Goal: Ask a question

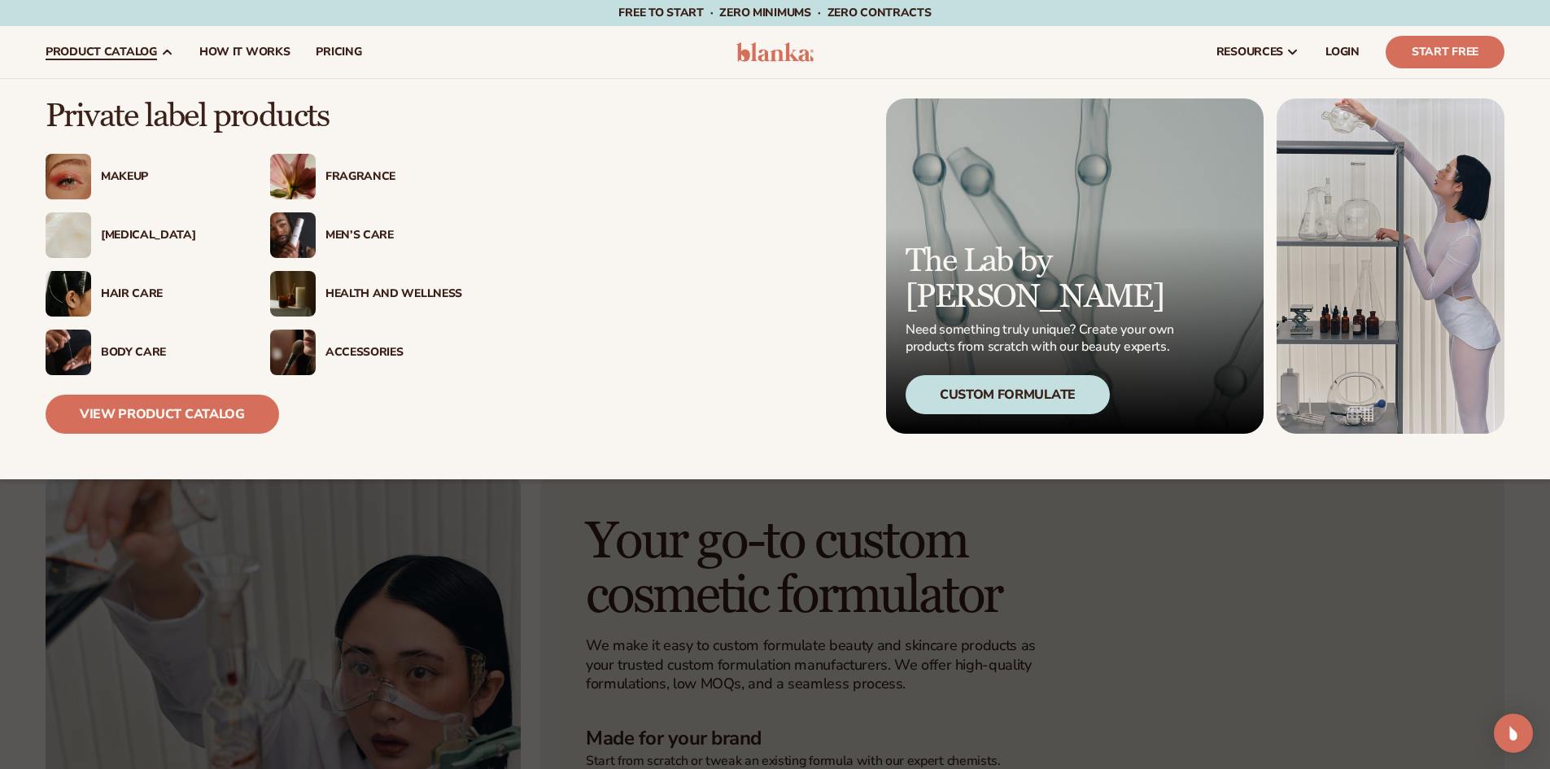
click at [153, 54] on span "product catalog" at bounding box center [101, 52] width 111 height 13
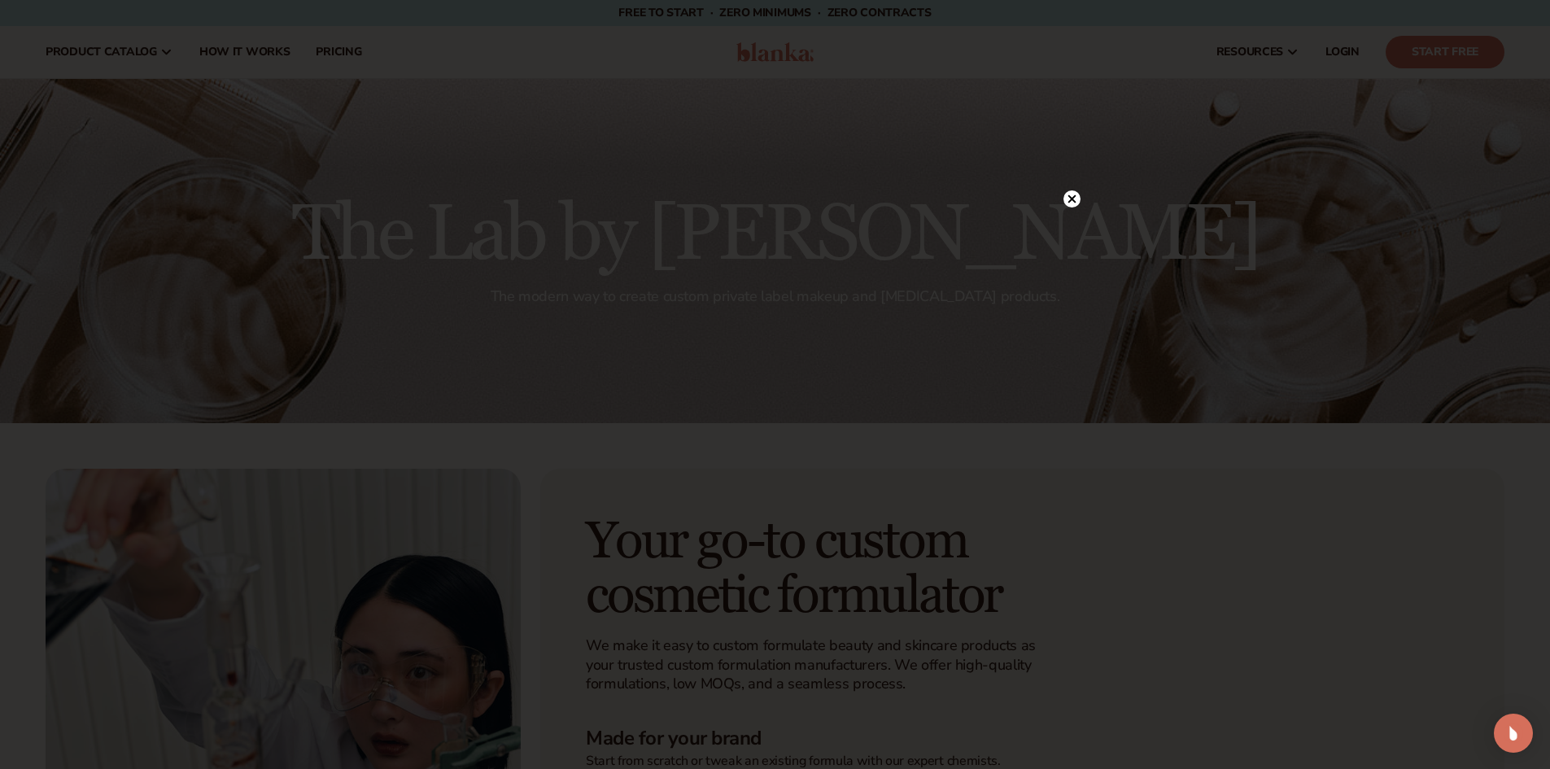
click at [1077, 192] on icon at bounding box center [1071, 198] width 17 height 17
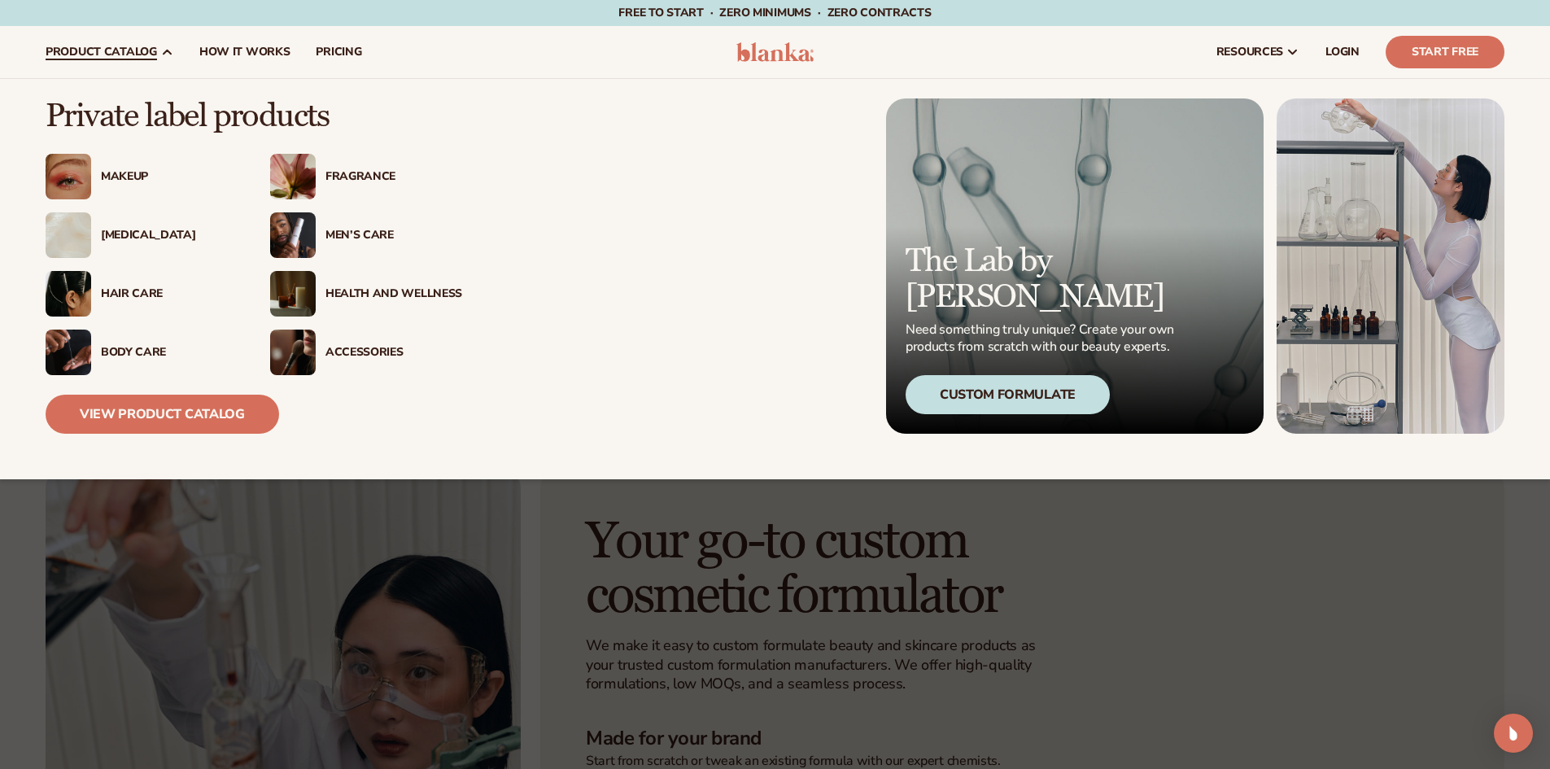
click at [139, 244] on div "[MEDICAL_DATA]" at bounding box center [142, 235] width 192 height 46
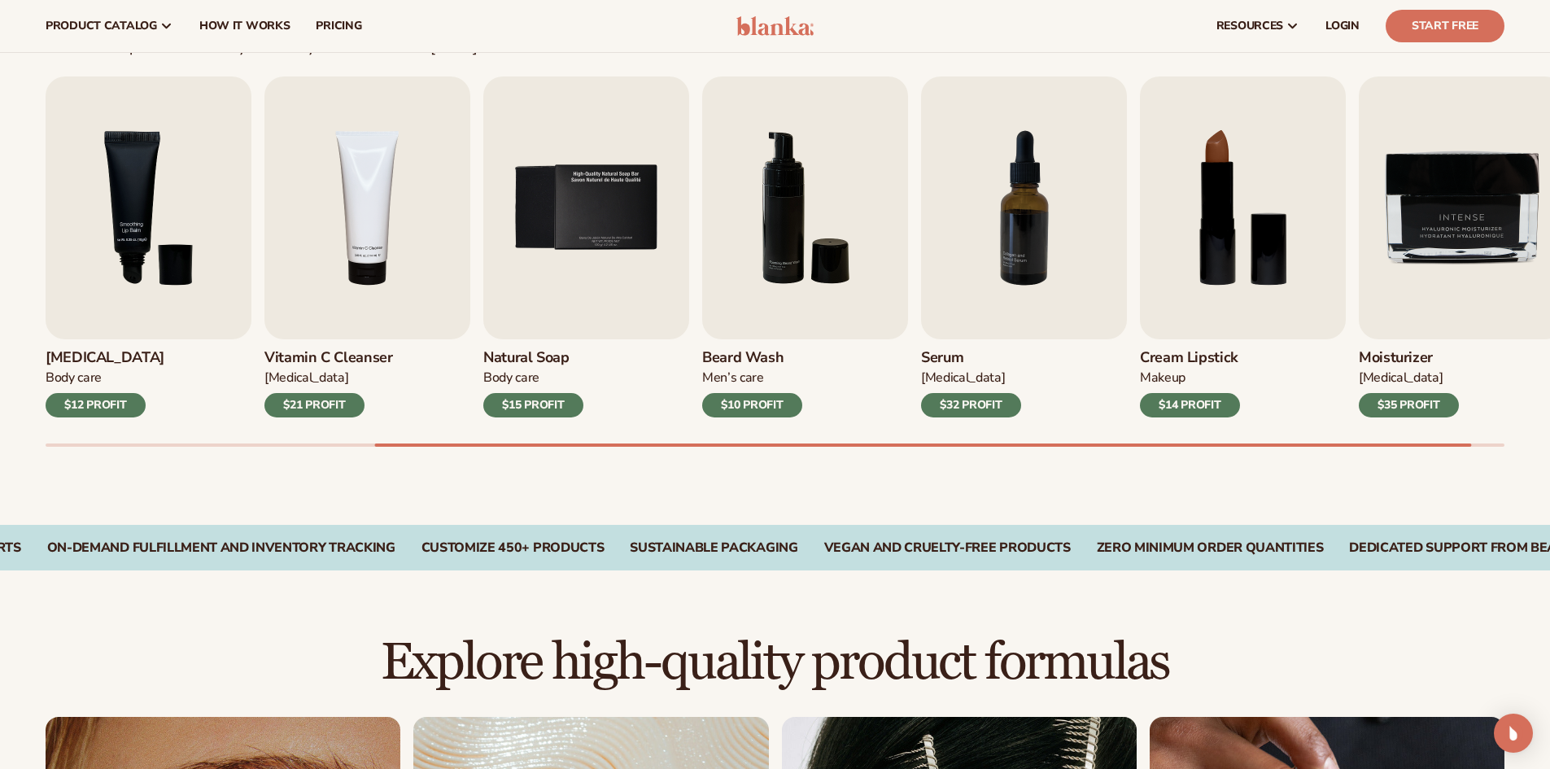
scroll to position [488, 0]
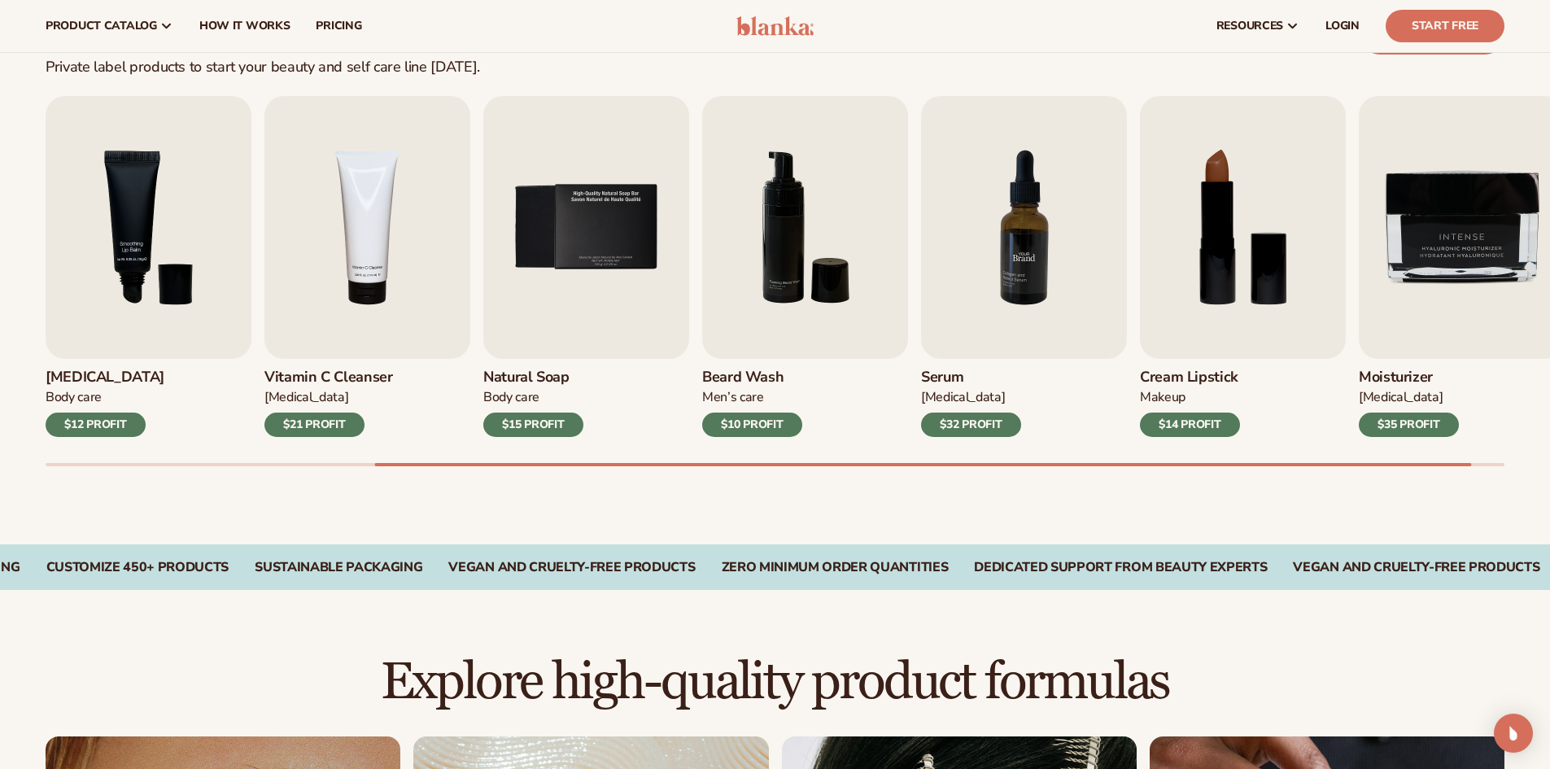
click at [1032, 271] on img "7 / 9" at bounding box center [1024, 227] width 206 height 263
click at [989, 414] on div "$32 PROFIT" at bounding box center [971, 424] width 100 height 24
click at [1013, 240] on img "7 / 9" at bounding box center [1024, 227] width 206 height 263
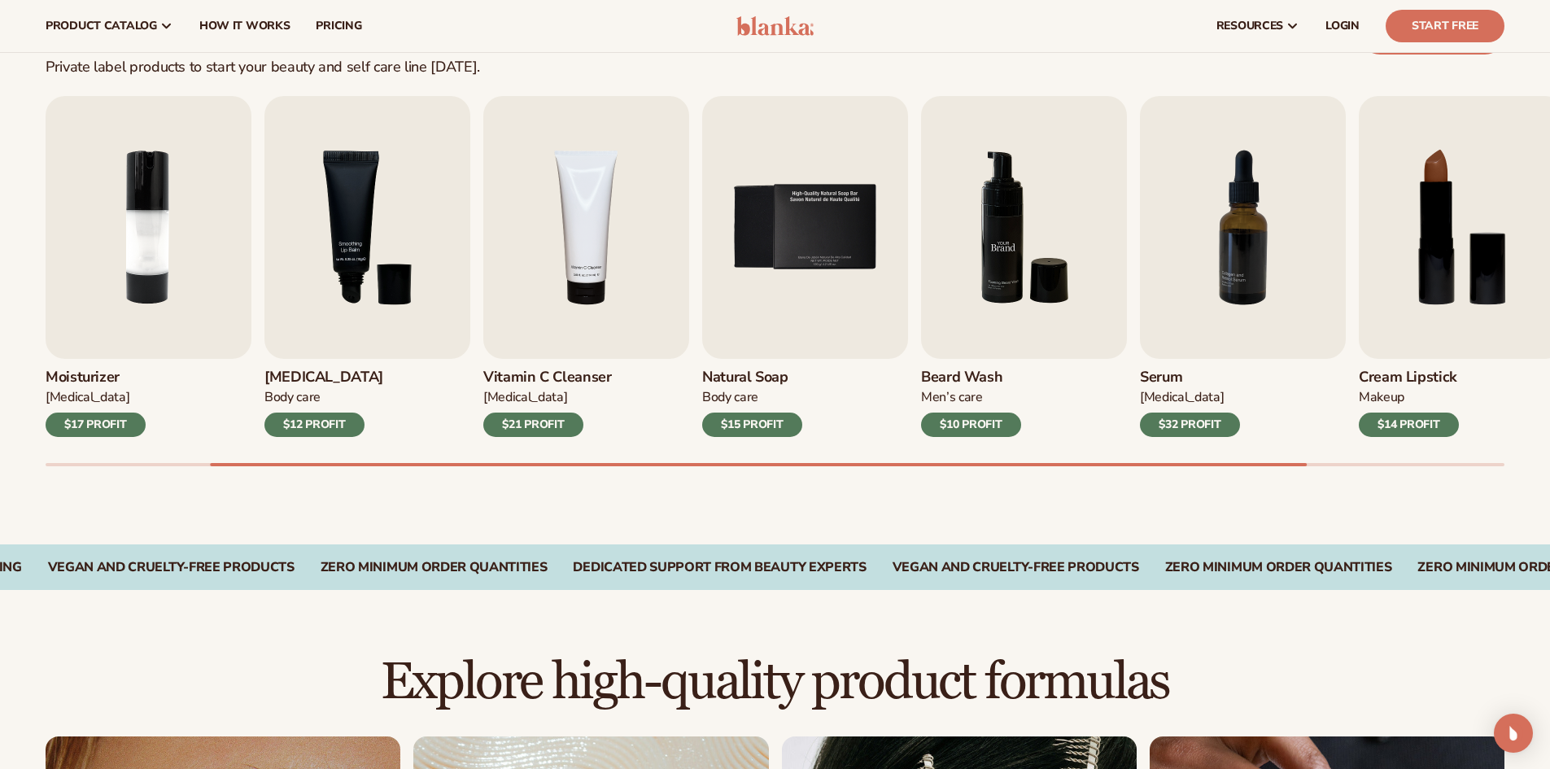
click at [1008, 233] on img "6 / 9" at bounding box center [1024, 227] width 206 height 263
click at [333, 24] on span "pricing" at bounding box center [339, 26] width 46 height 13
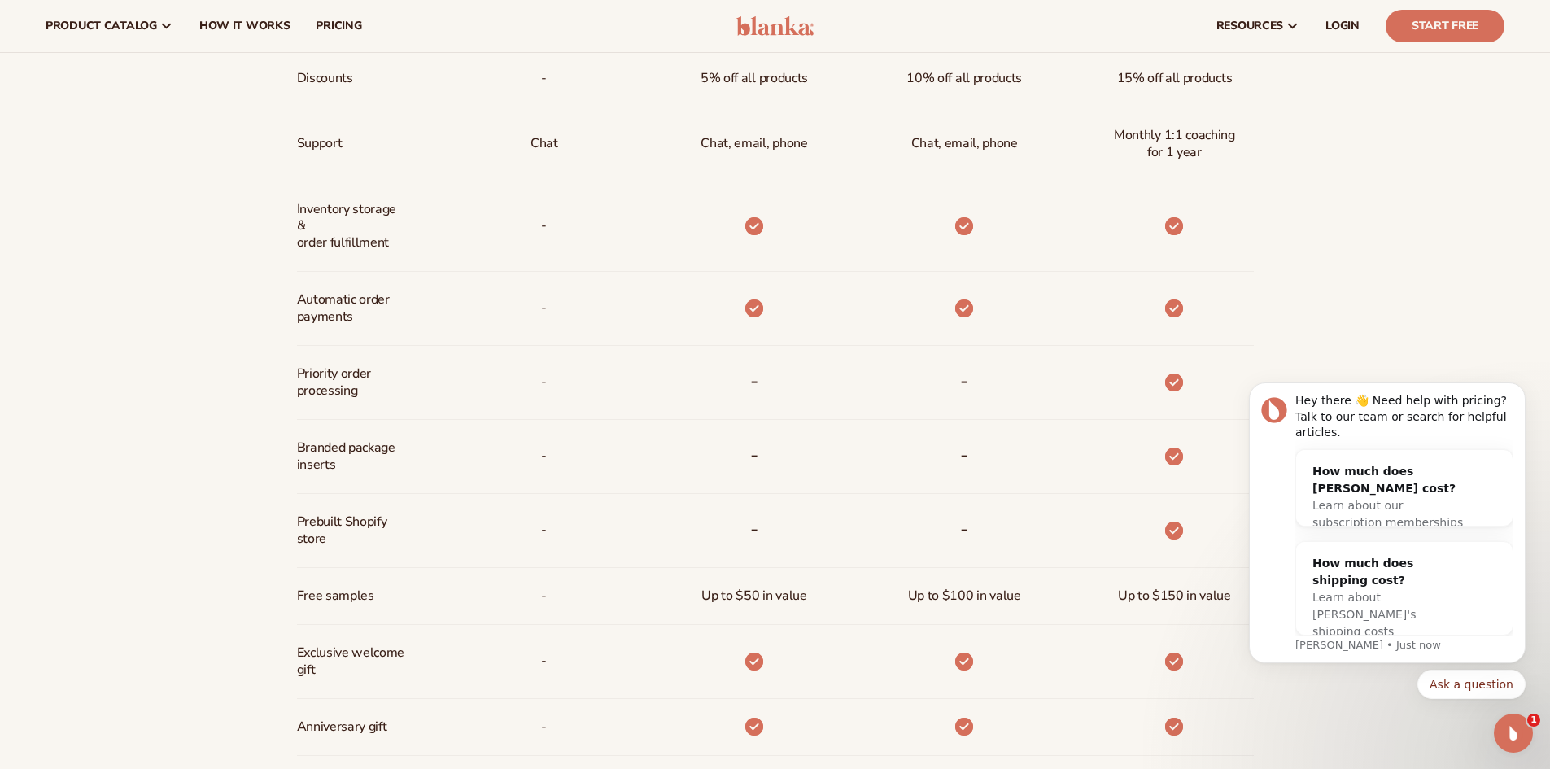
scroll to position [569, 0]
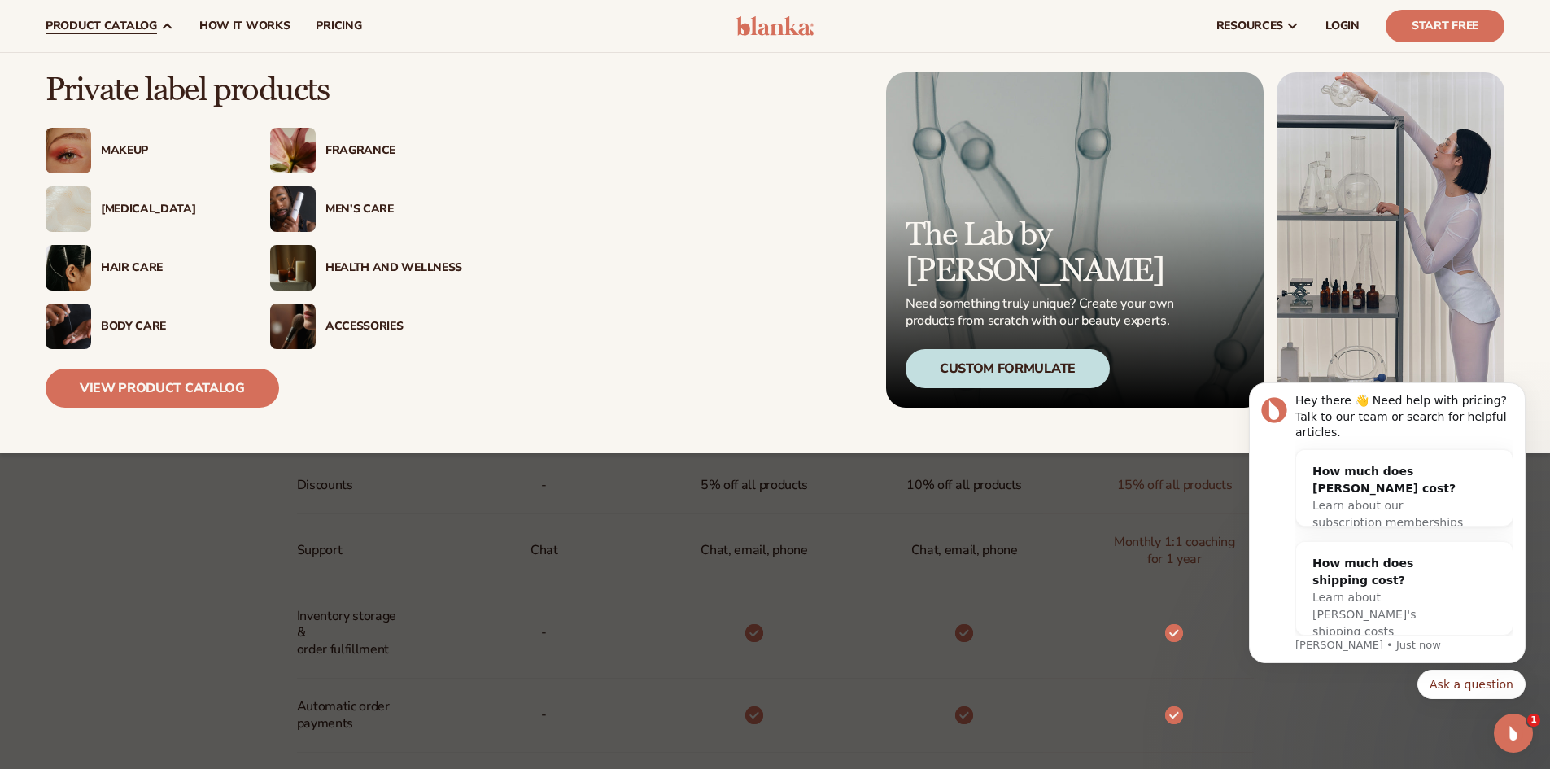
click at [144, 25] on span "product catalog" at bounding box center [101, 26] width 111 height 13
click at [137, 207] on div "[MEDICAL_DATA]" at bounding box center [169, 210] width 137 height 14
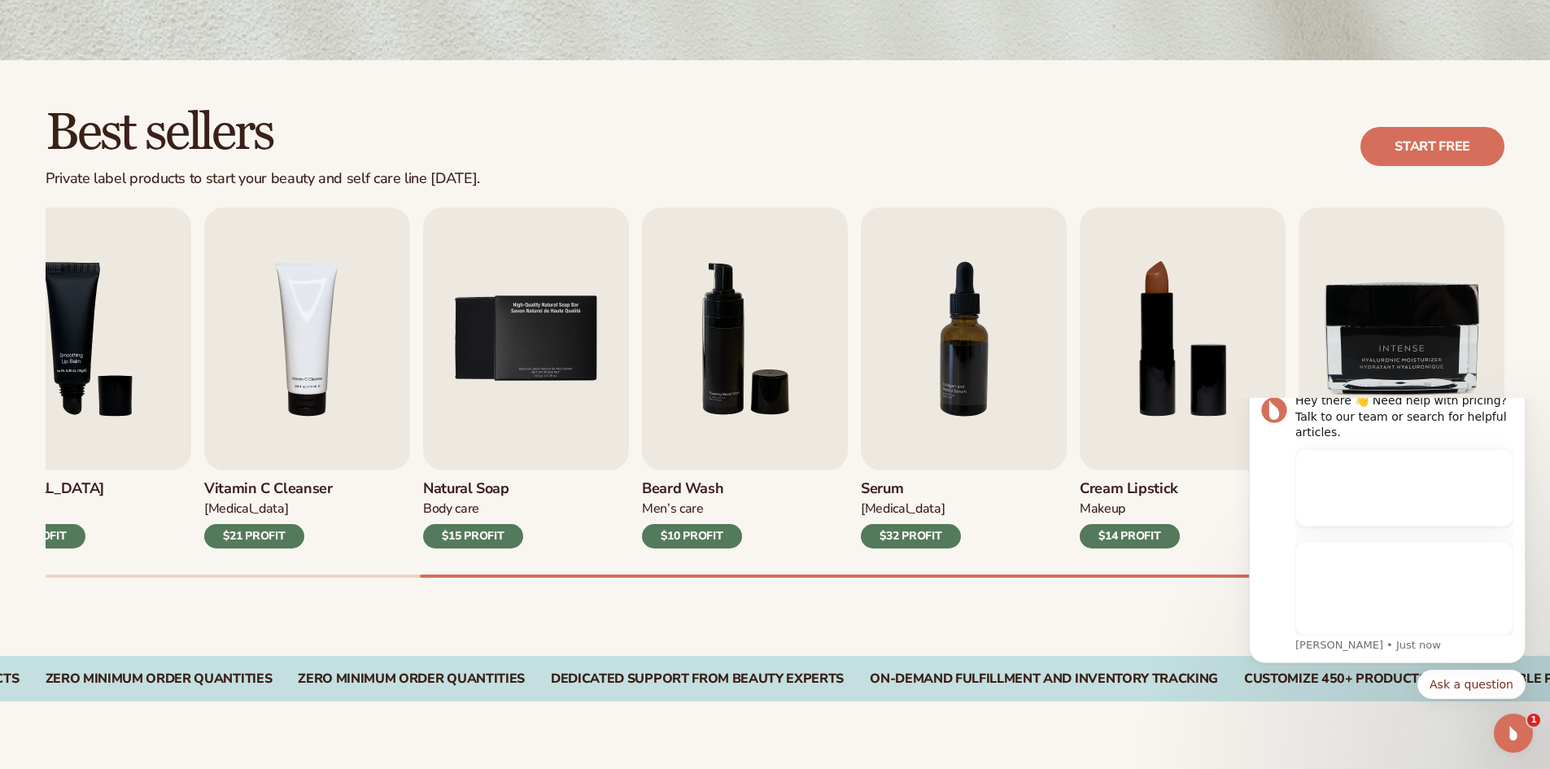
scroll to position [488, 0]
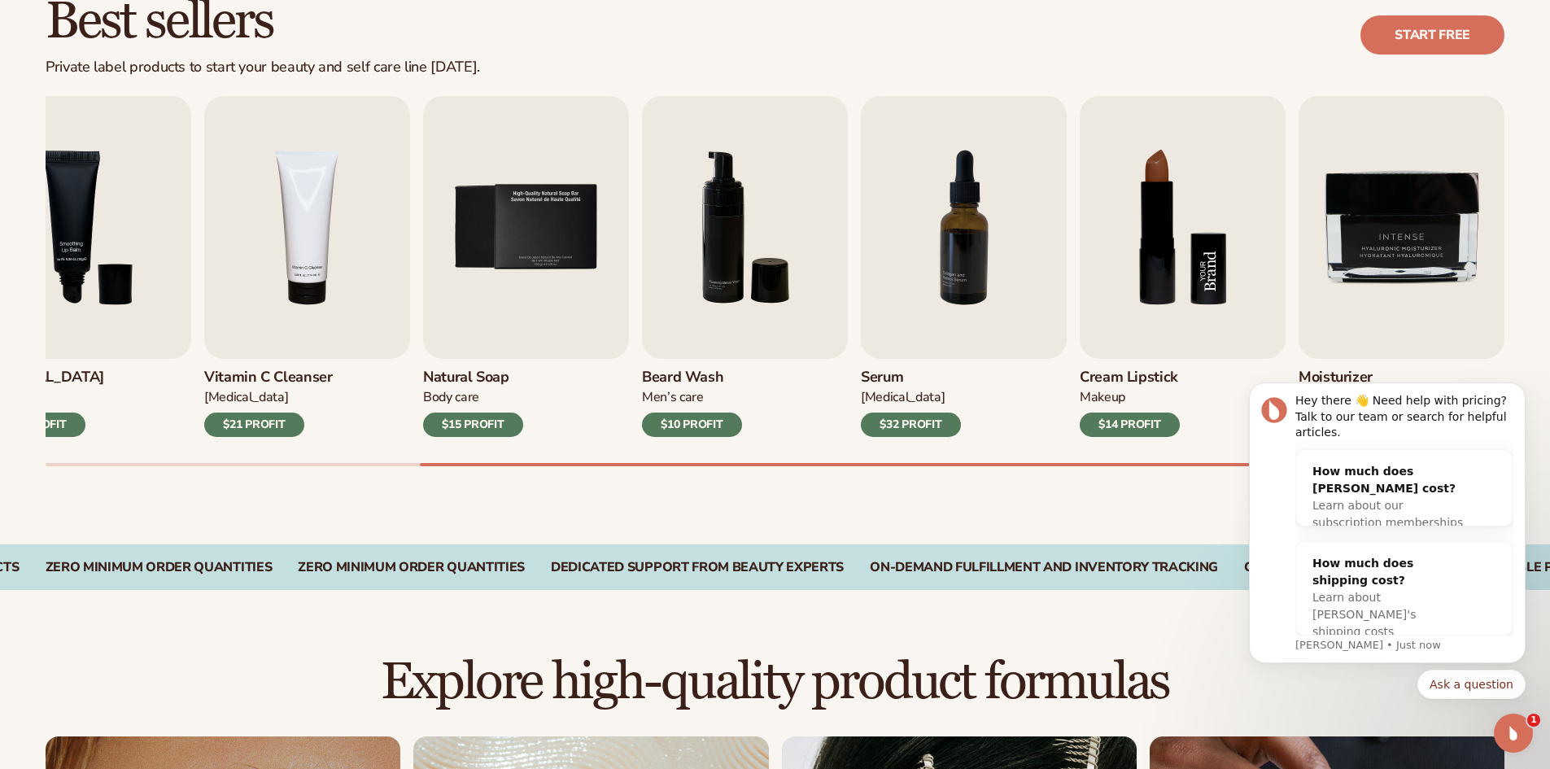
click at [1167, 247] on img "8 / 9" at bounding box center [1182, 227] width 206 height 263
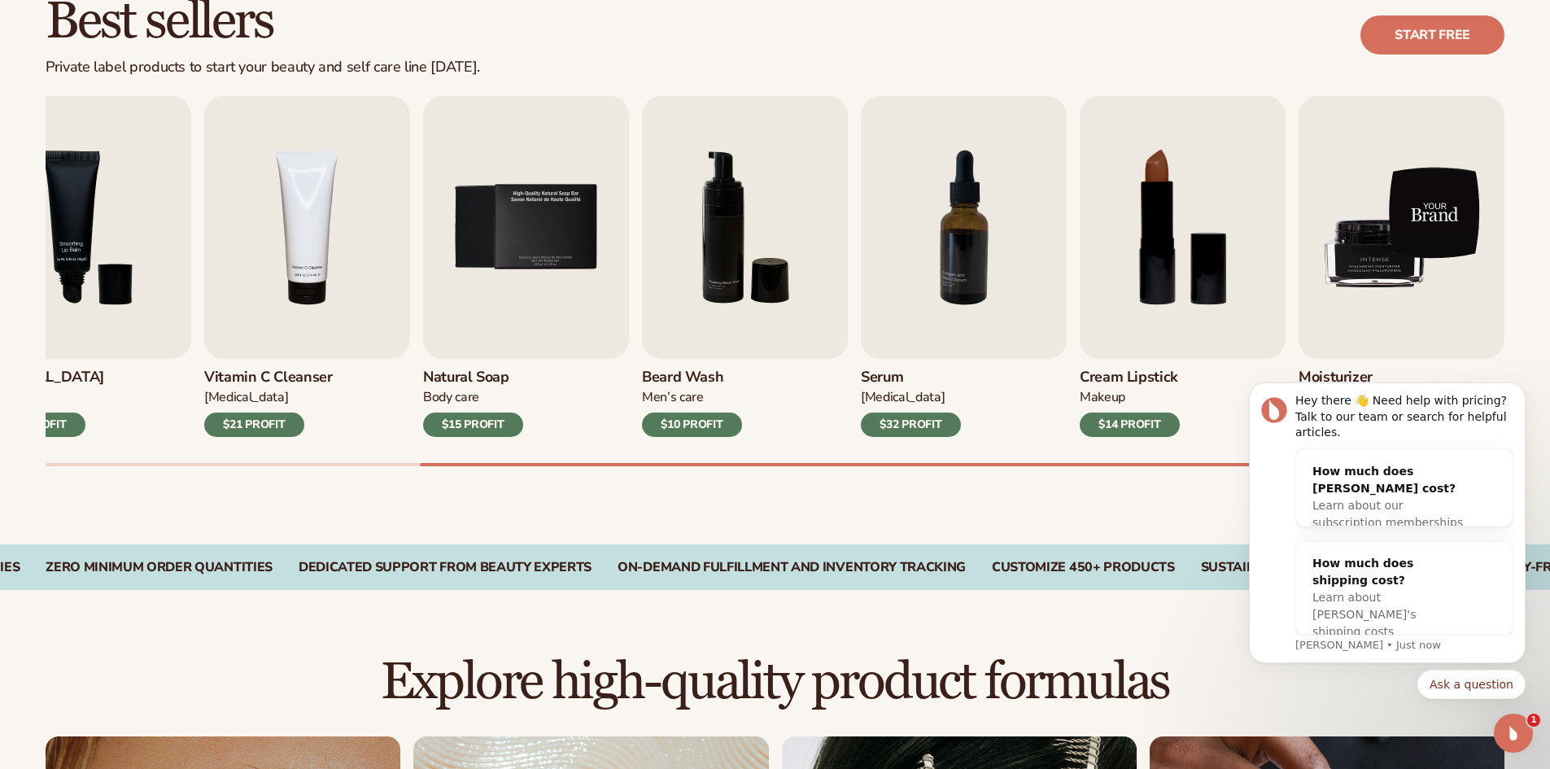
click at [1368, 240] on img "9 / 9" at bounding box center [1401, 227] width 206 height 263
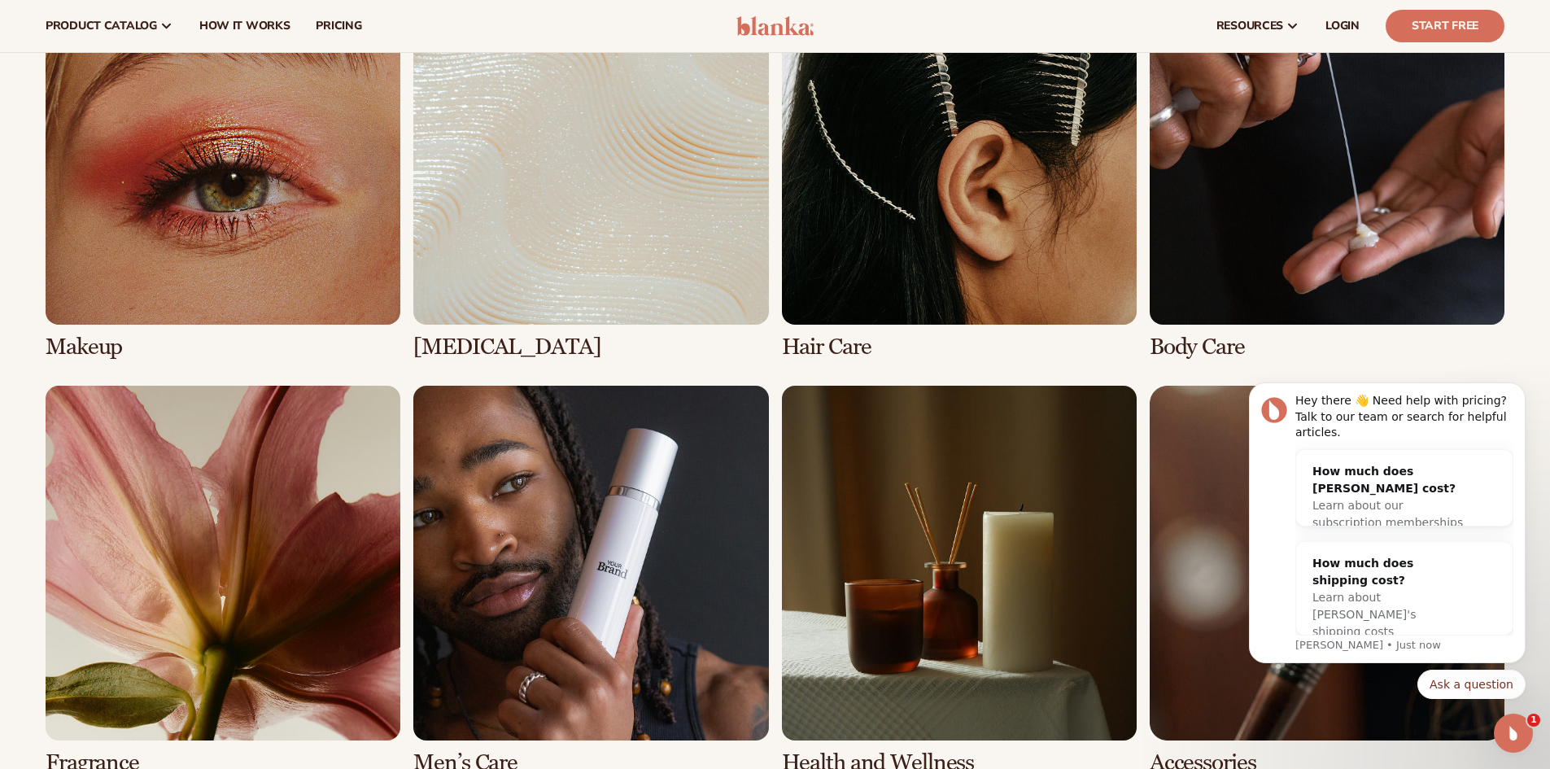
scroll to position [1244, 0]
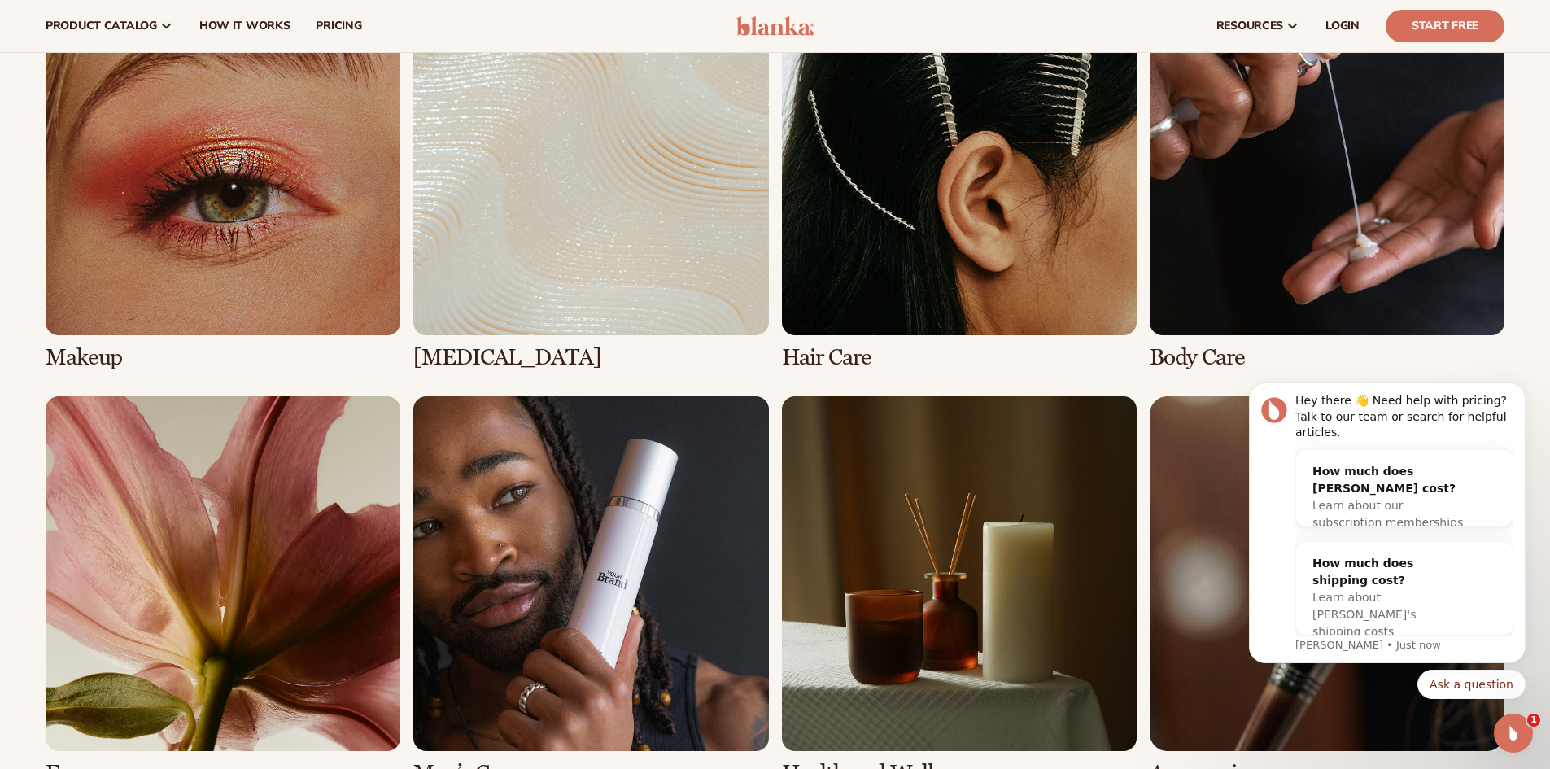
click at [595, 216] on link "2 / 8" at bounding box center [590, 175] width 355 height 390
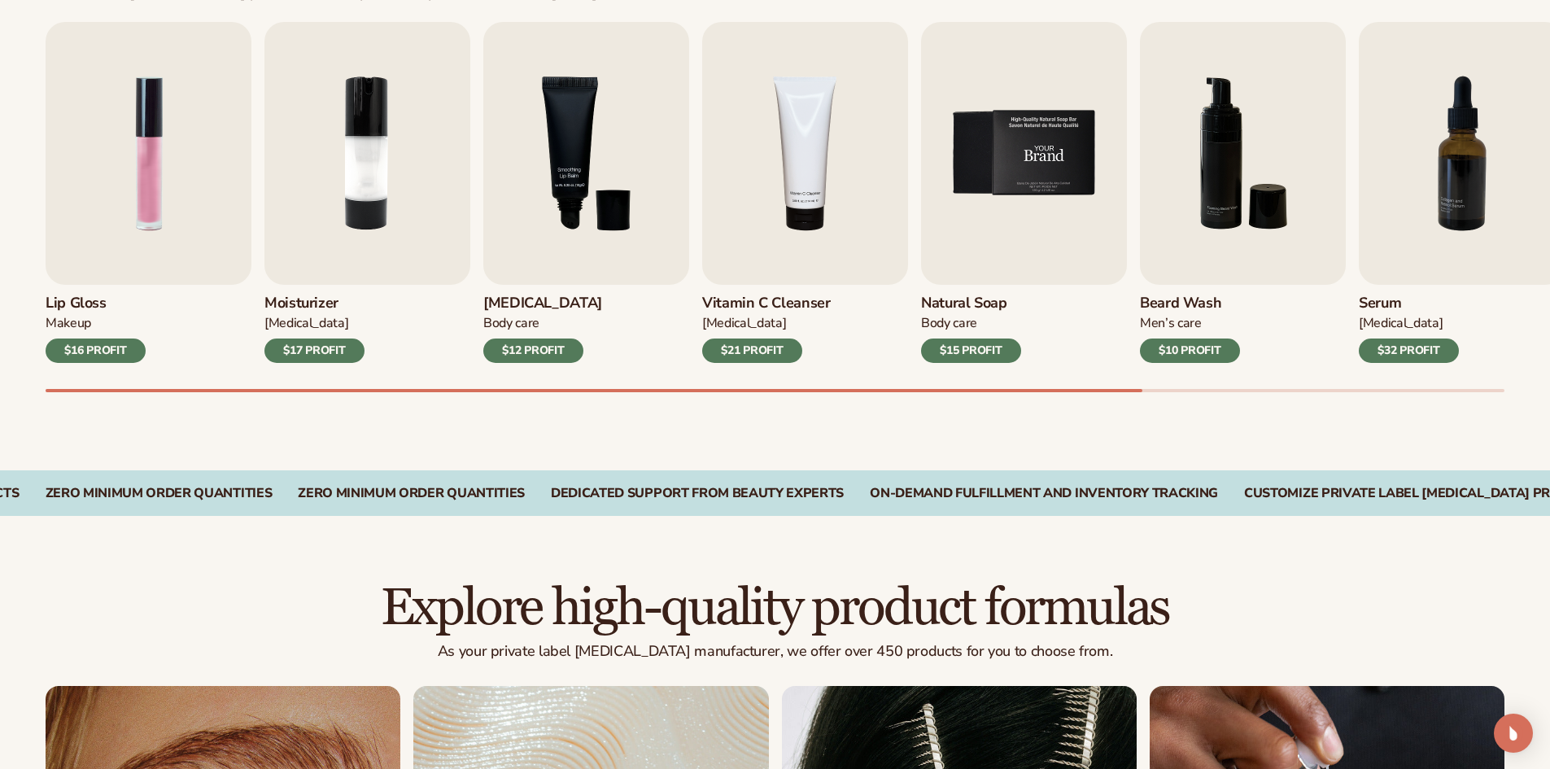
scroll to position [569, 0]
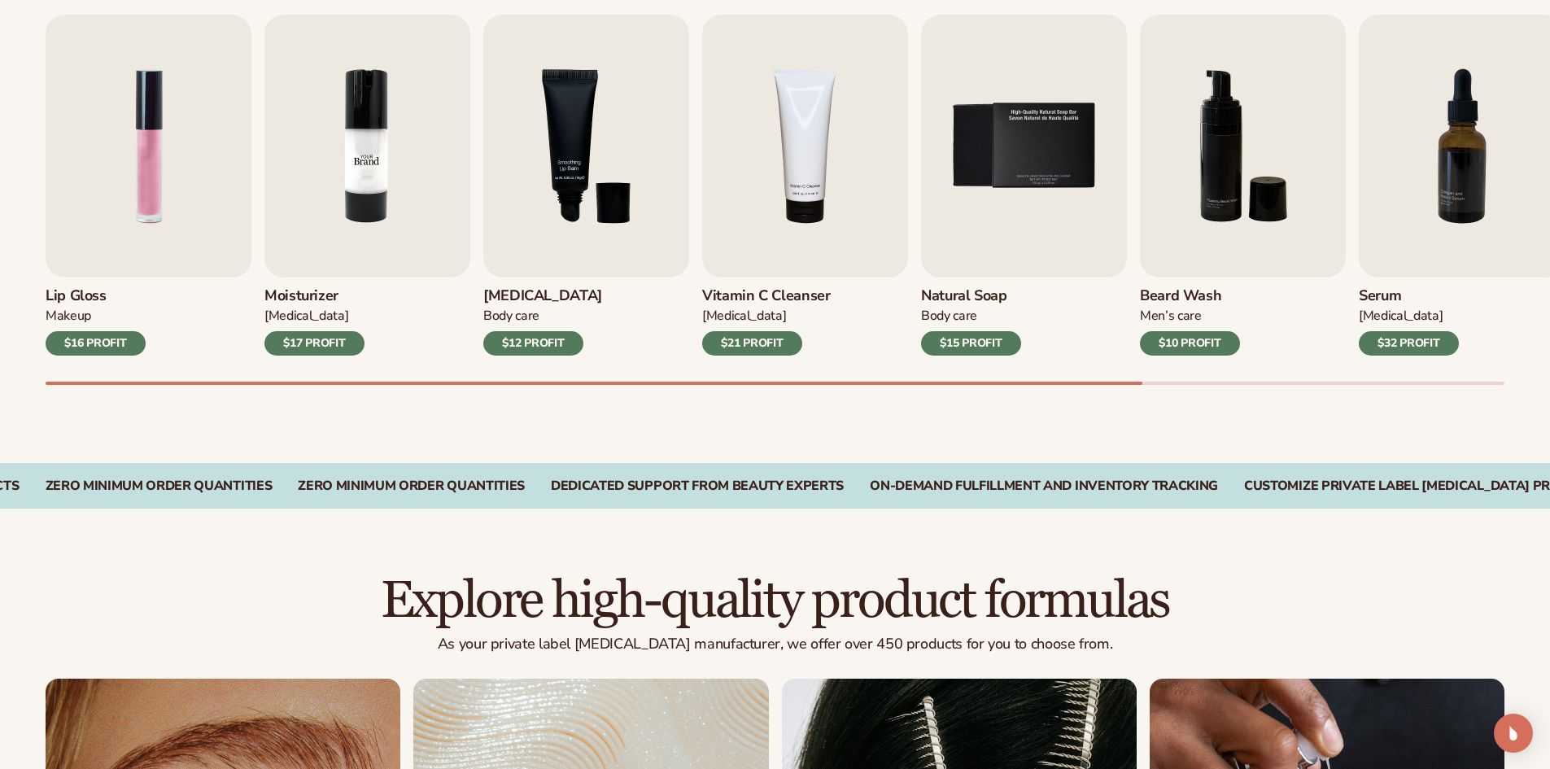
click at [383, 207] on img "2 / 9" at bounding box center [367, 146] width 206 height 263
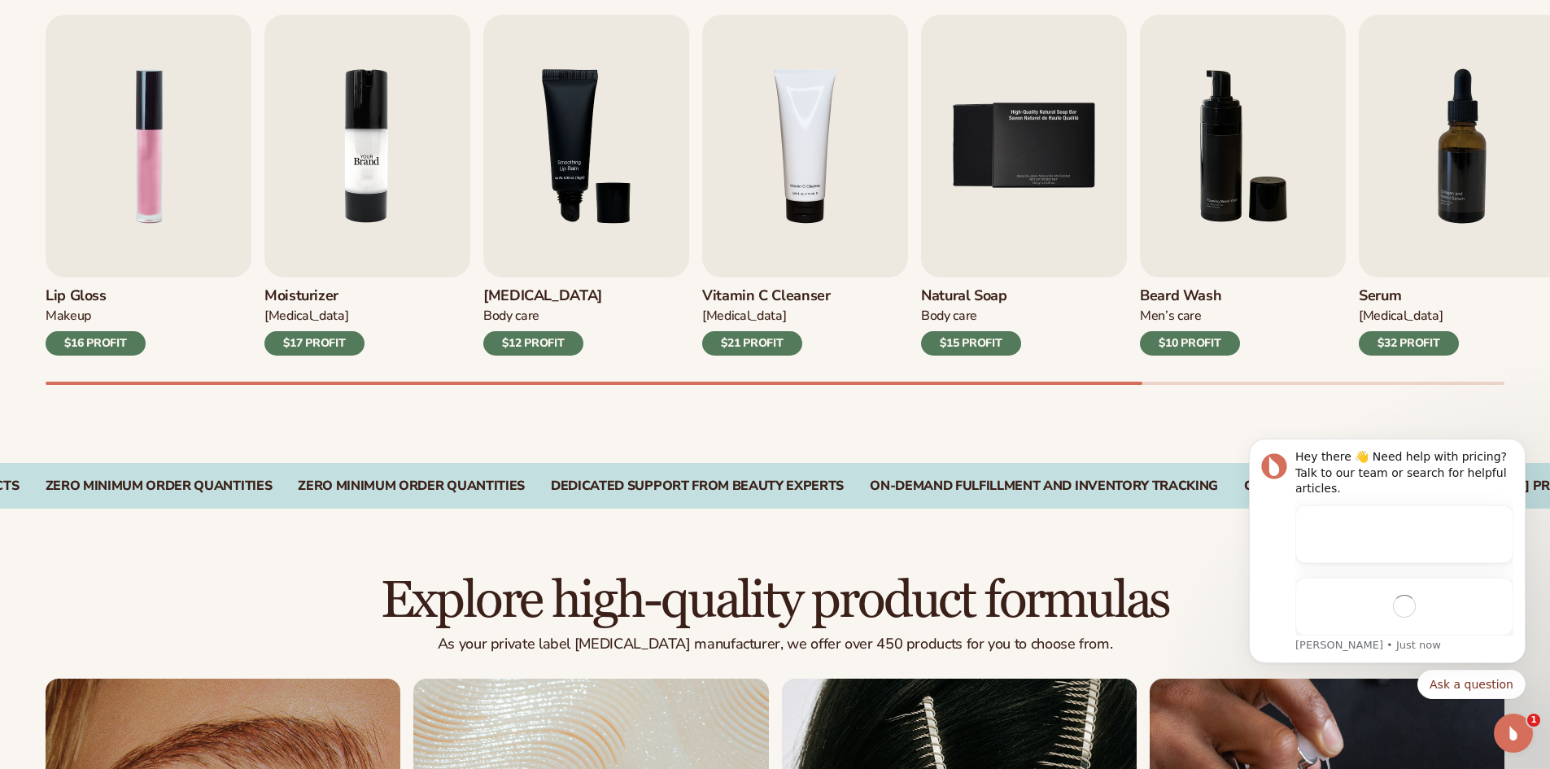
scroll to position [0, 0]
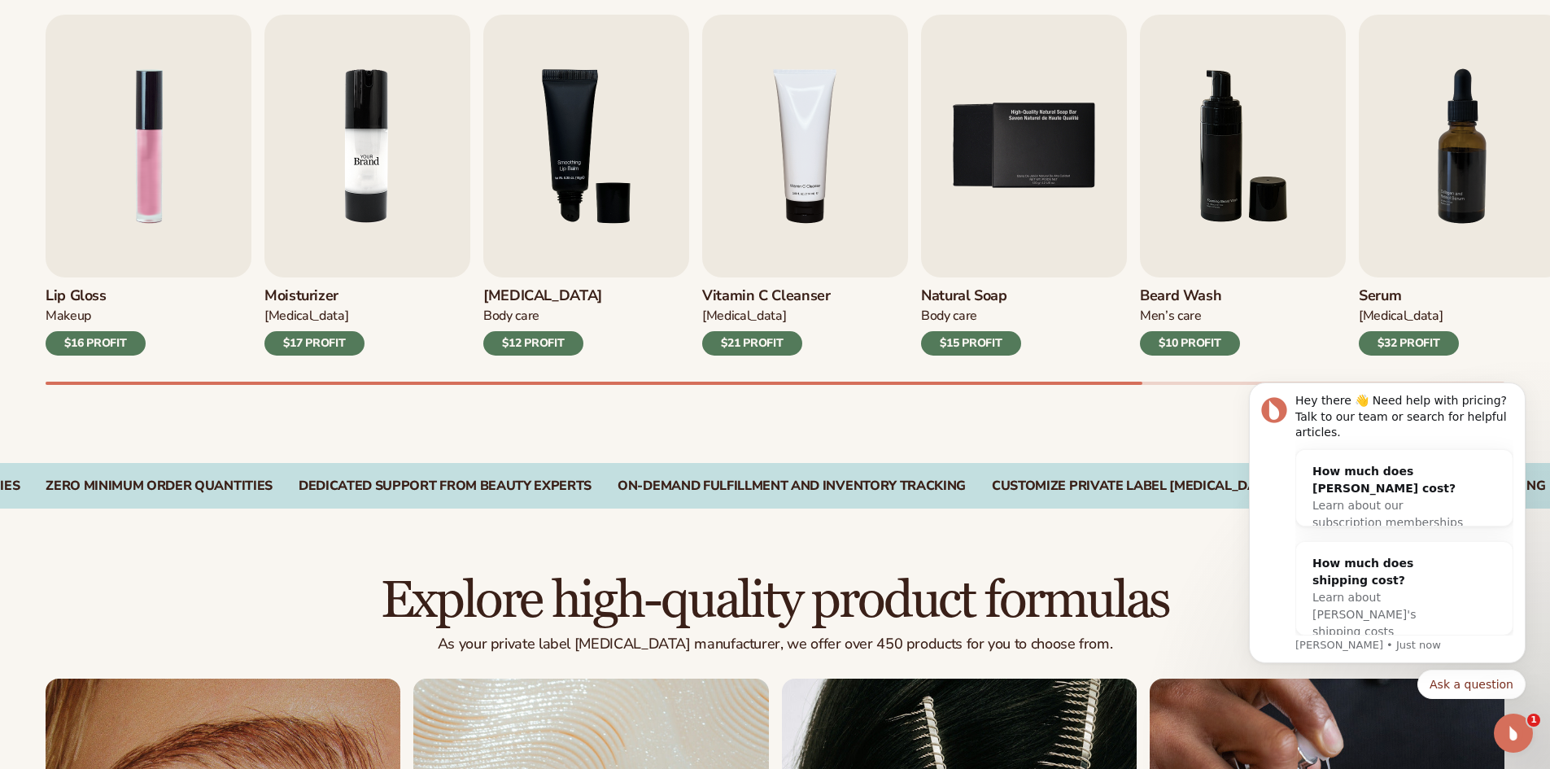
click at [383, 207] on img "2 / 9" at bounding box center [367, 146] width 206 height 263
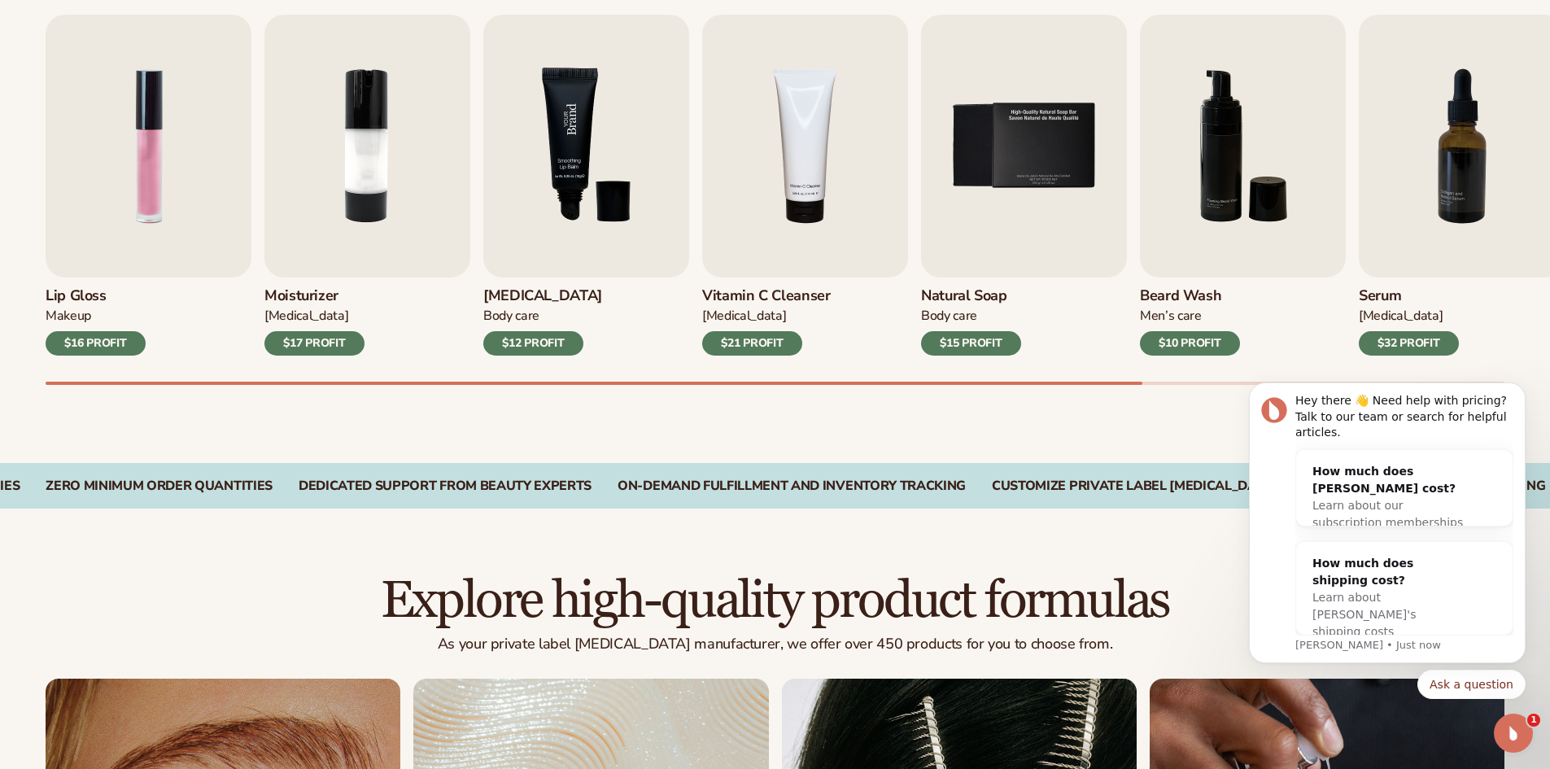
click at [611, 167] on img "3 / 9" at bounding box center [586, 146] width 206 height 263
click at [852, 185] on img "4 / 9" at bounding box center [805, 146] width 206 height 263
click at [996, 205] on img "5 / 9" at bounding box center [1024, 146] width 206 height 263
click at [996, 204] on img "5 / 9" at bounding box center [1024, 146] width 206 height 263
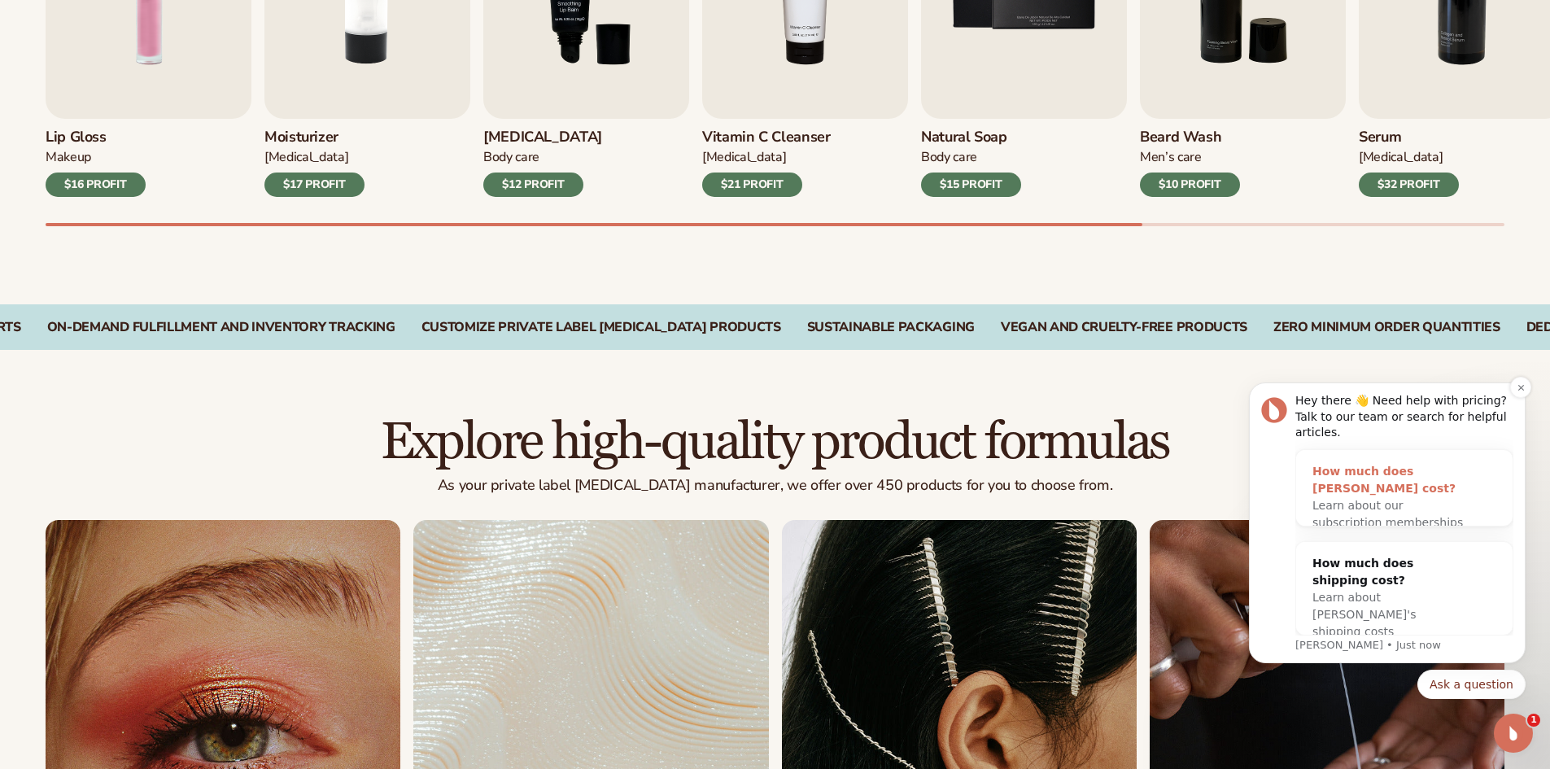
scroll to position [732, 0]
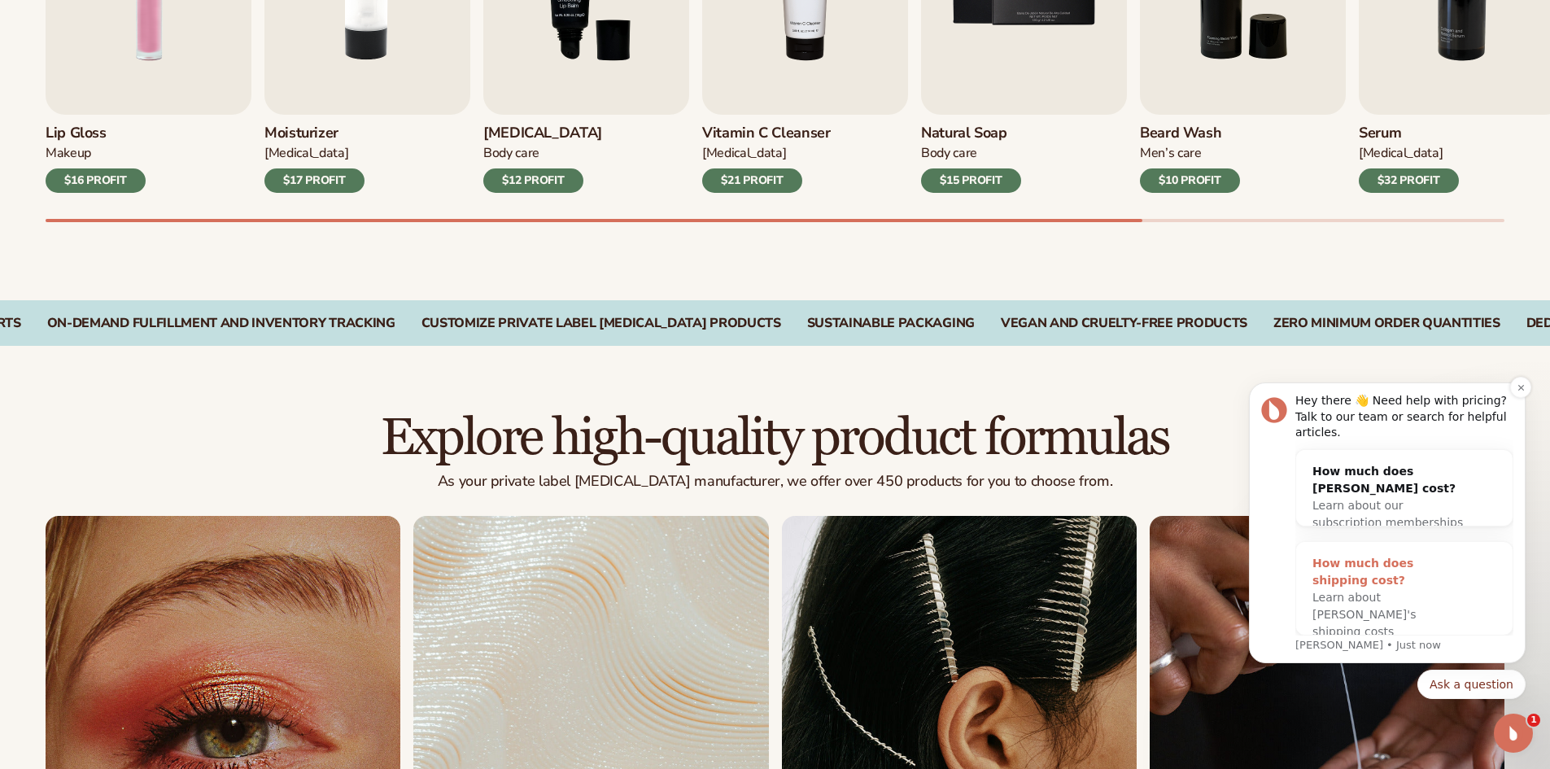
click at [1415, 591] on span "Learn about [PERSON_NAME]'s shipping costs" at bounding box center [1363, 614] width 103 height 47
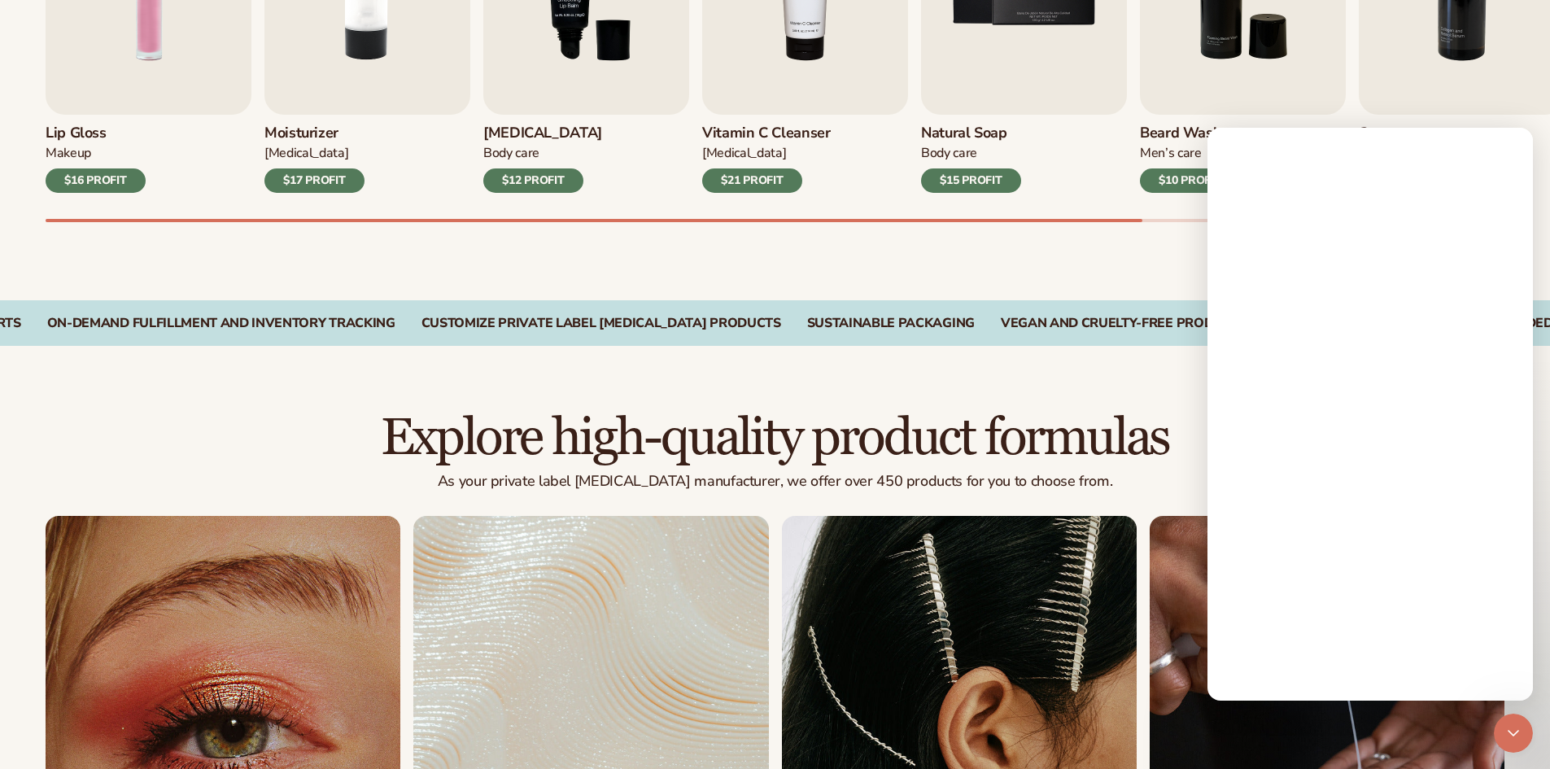
scroll to position [0, 0]
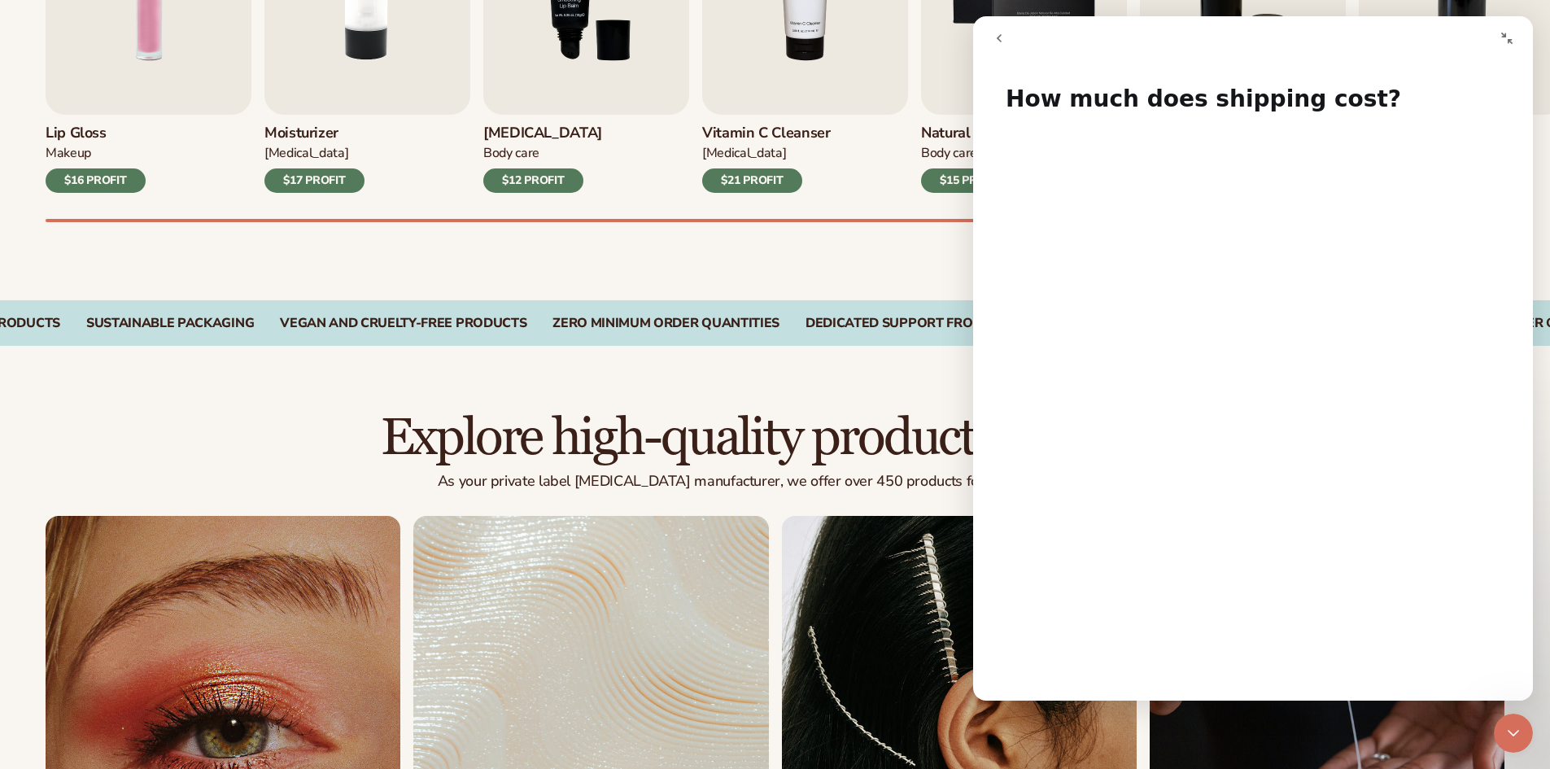
click at [1505, 33] on icon "Collapse window" at bounding box center [1506, 38] width 11 height 11
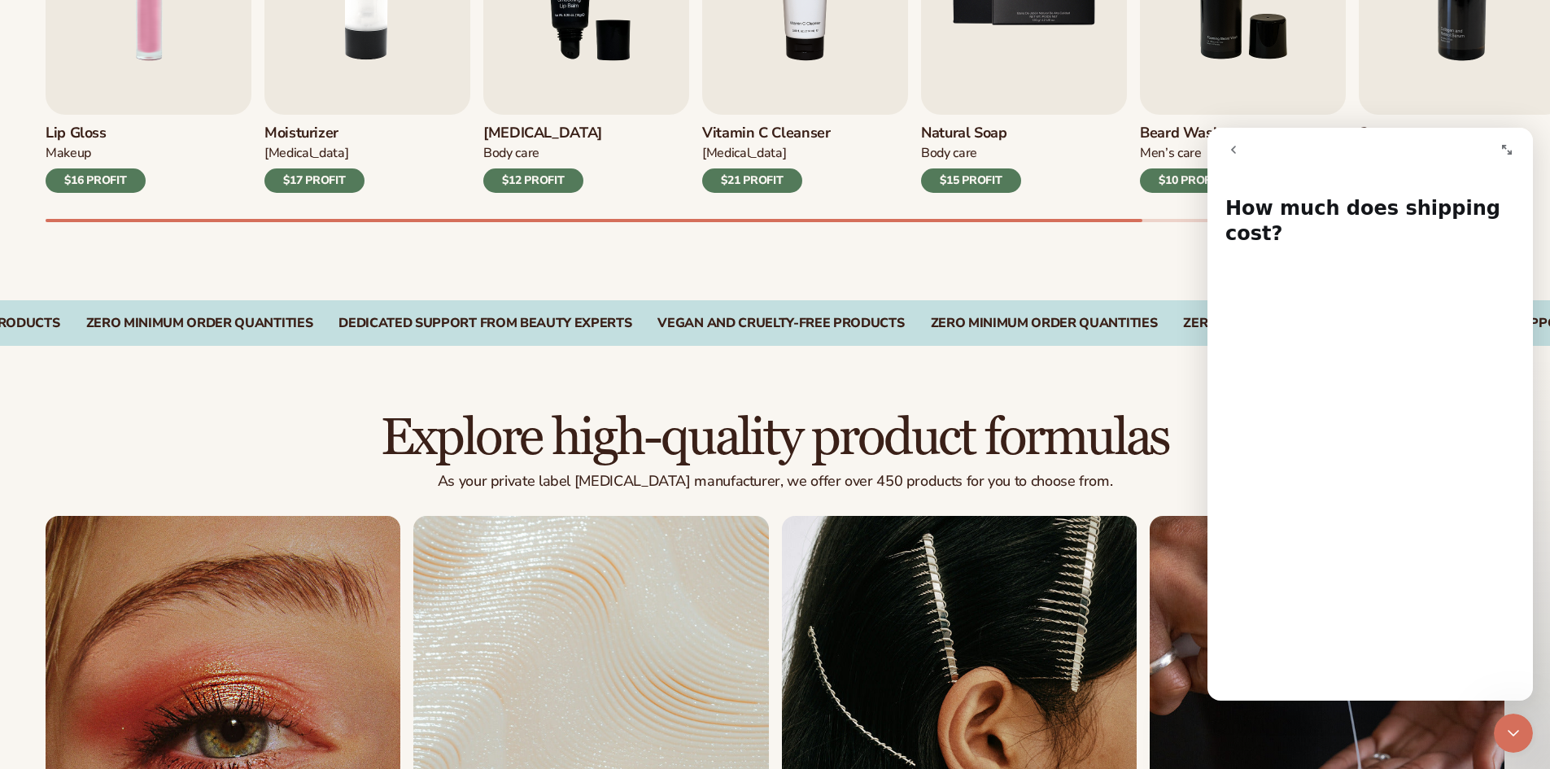
click at [1235, 149] on icon "go back" at bounding box center [1233, 149] width 13 height 13
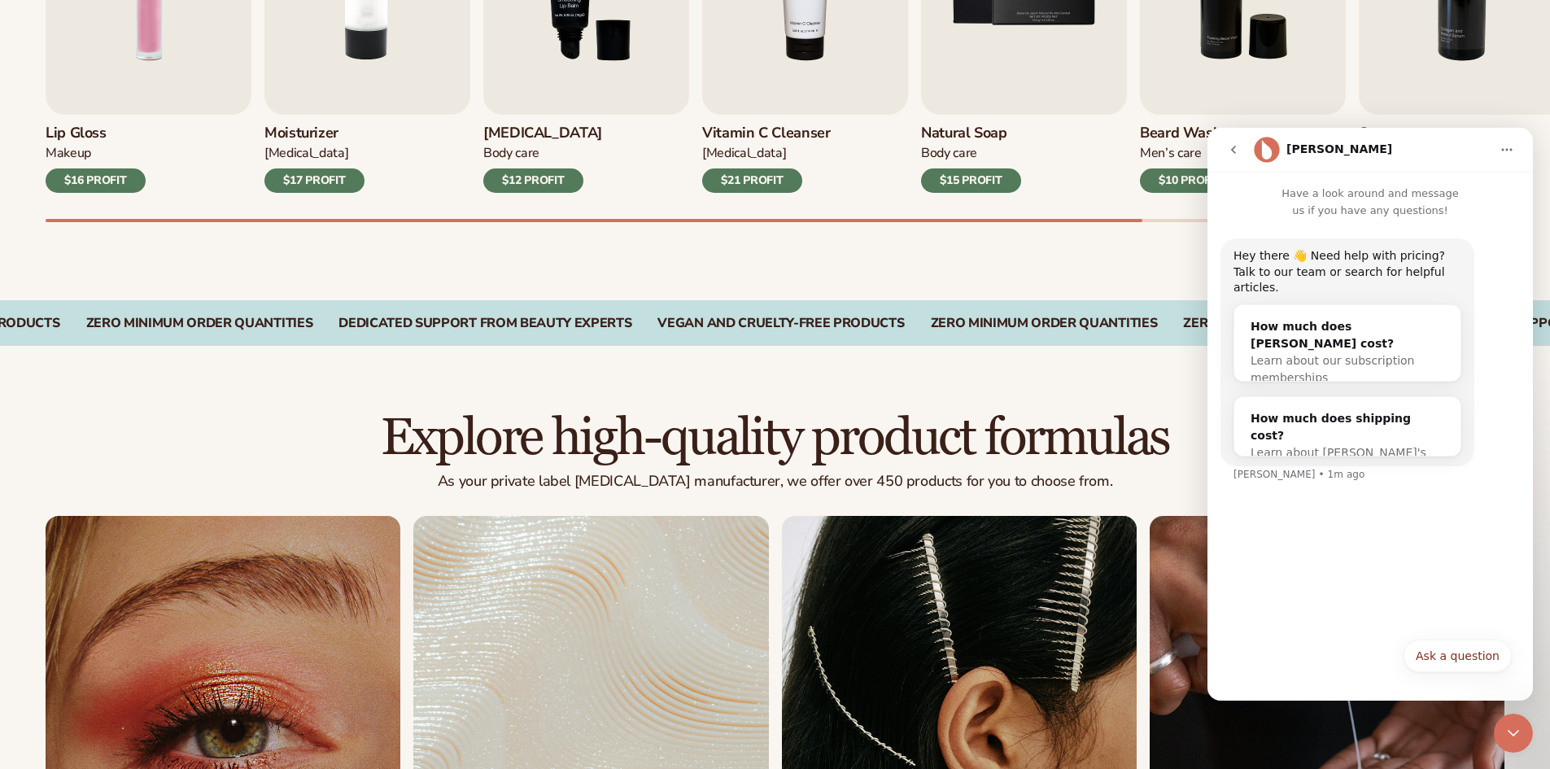
click at [1500, 153] on icon "Home" at bounding box center [1506, 149] width 13 height 13
drag, startPoint x: 1452, startPoint y: 655, endPoint x: 1462, endPoint y: 646, distance: 13.2
click at [1453, 655] on button "Ask a question" at bounding box center [1457, 655] width 108 height 33
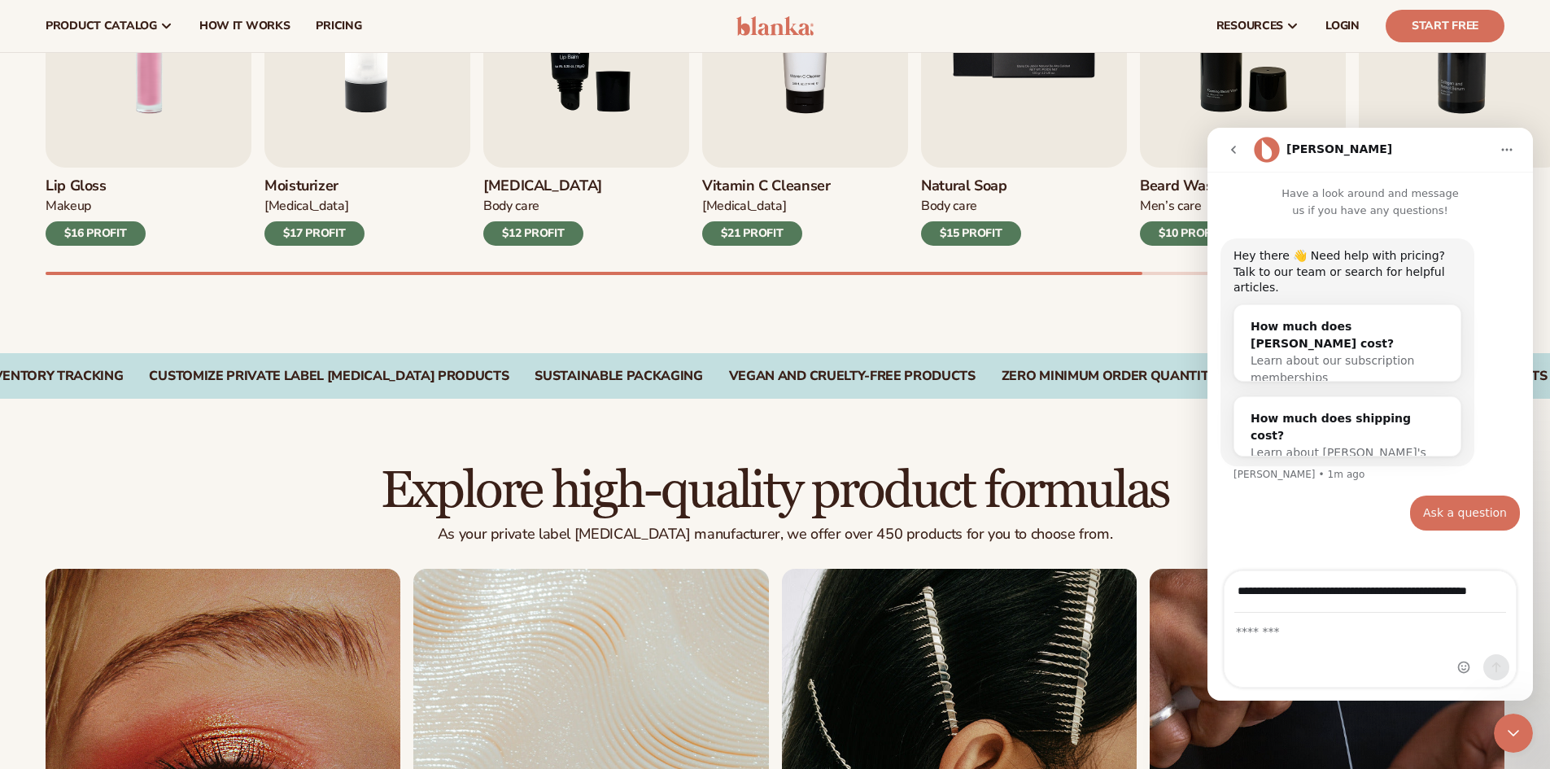
scroll to position [569, 0]
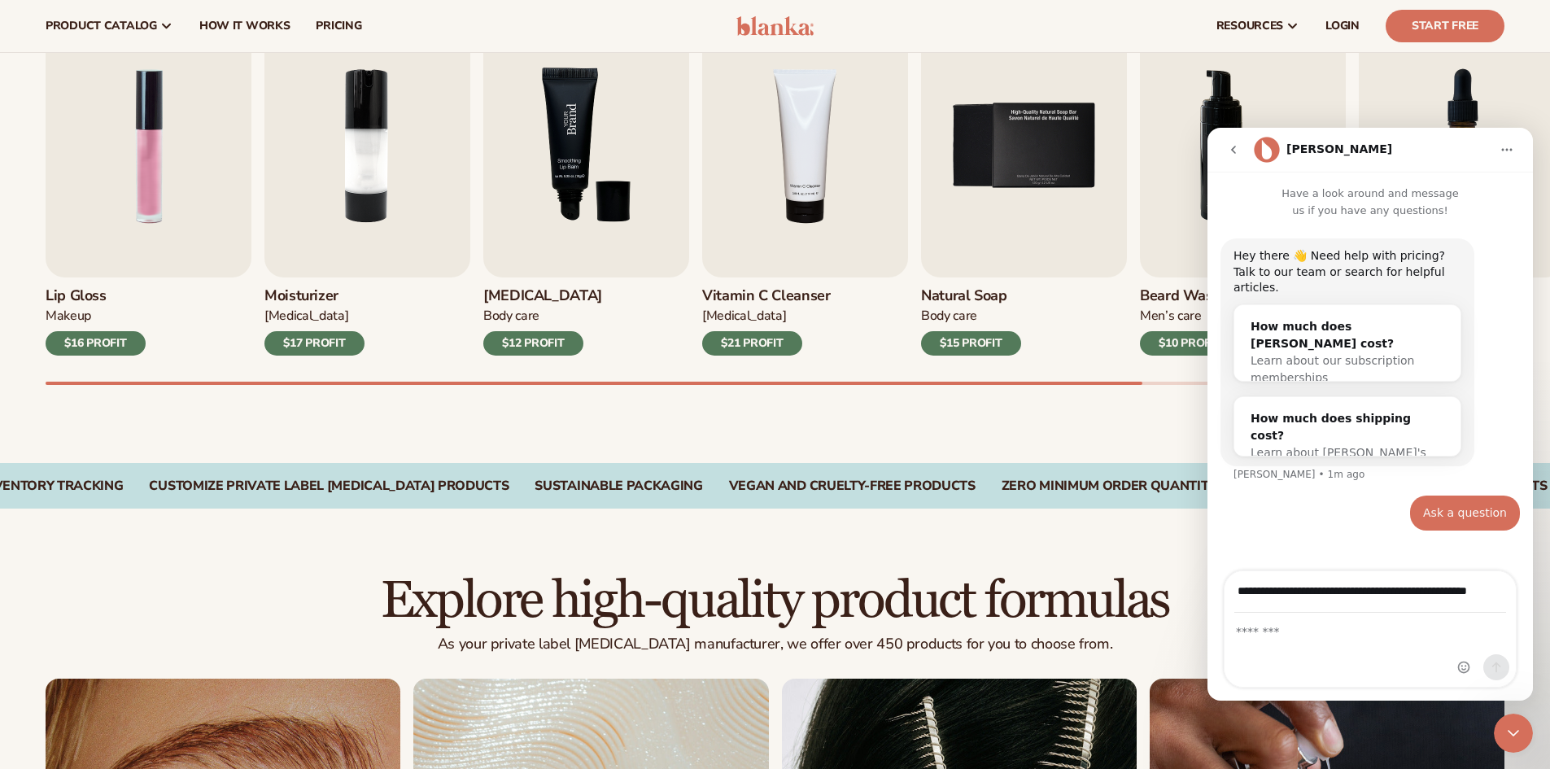
click at [592, 160] on img "3 / 9" at bounding box center [586, 146] width 206 height 263
click at [591, 160] on img "3 / 9" at bounding box center [586, 146] width 206 height 263
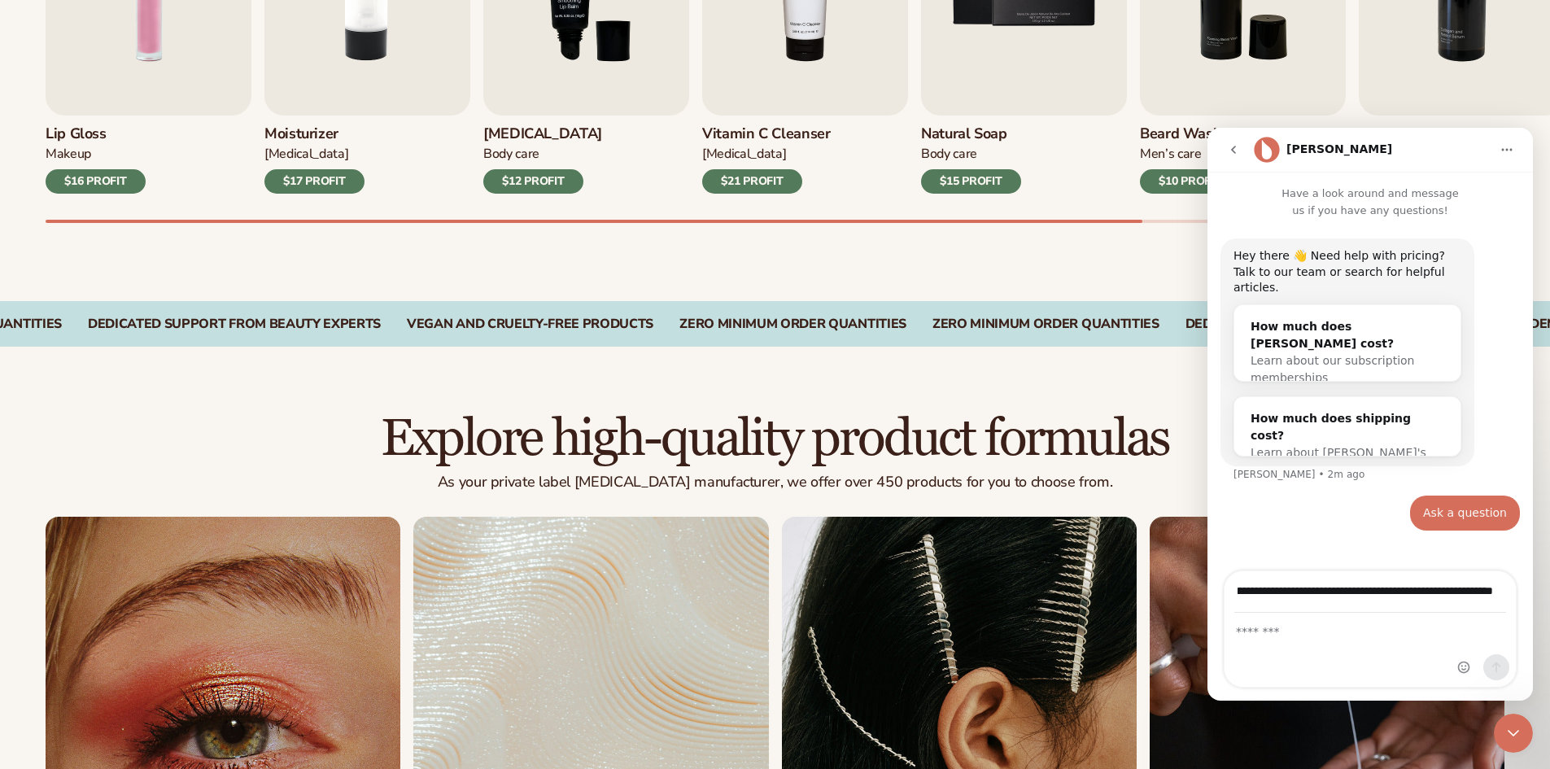
scroll to position [732, 0]
type input "**********"
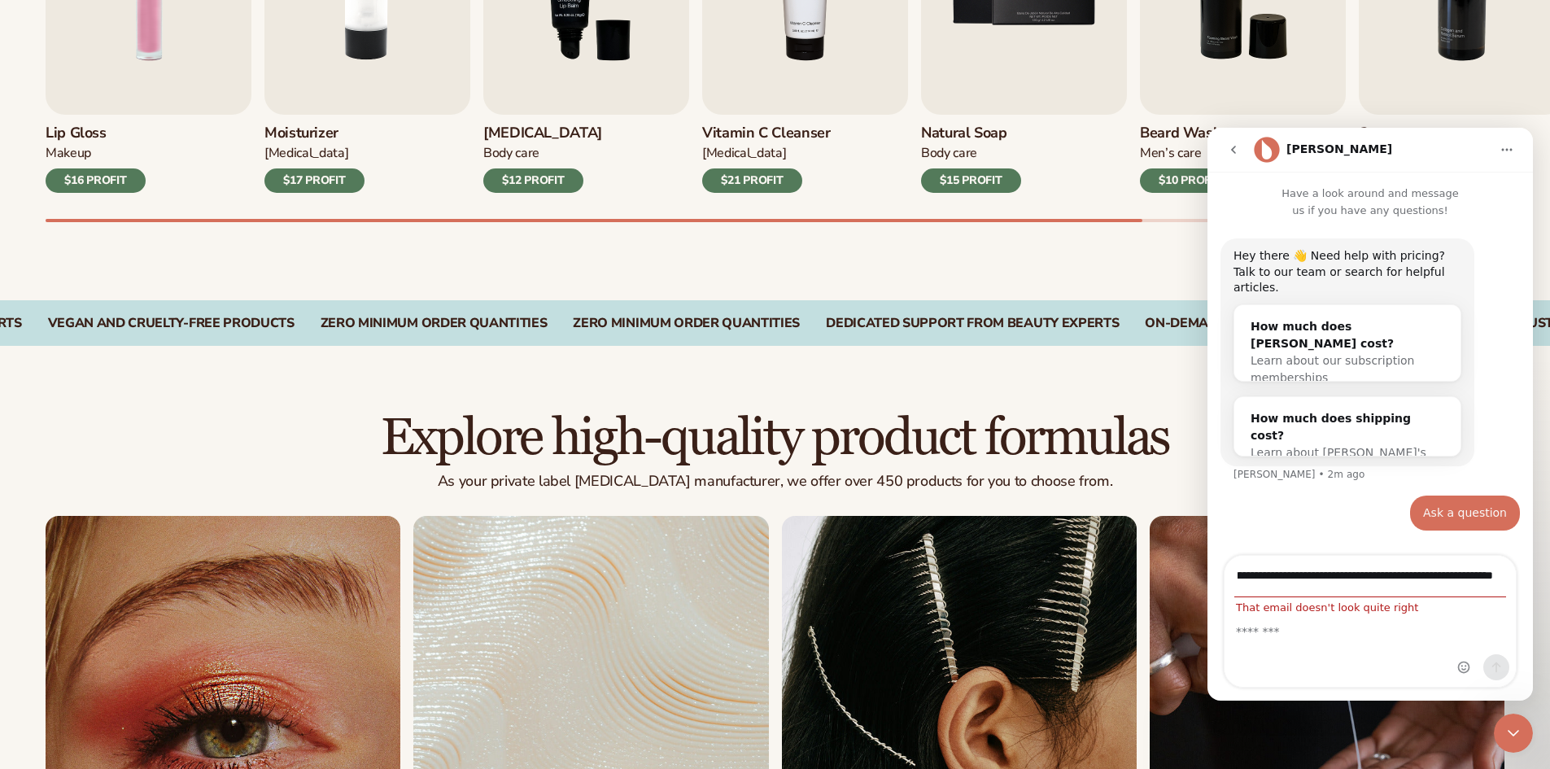
scroll to position [0, 0]
click at [1413, 611] on div "**********" at bounding box center [1369, 585] width 291 height 58
drag, startPoint x: 1493, startPoint y: 578, endPoint x: 1061, endPoint y: 512, distance: 436.9
click html "**********"
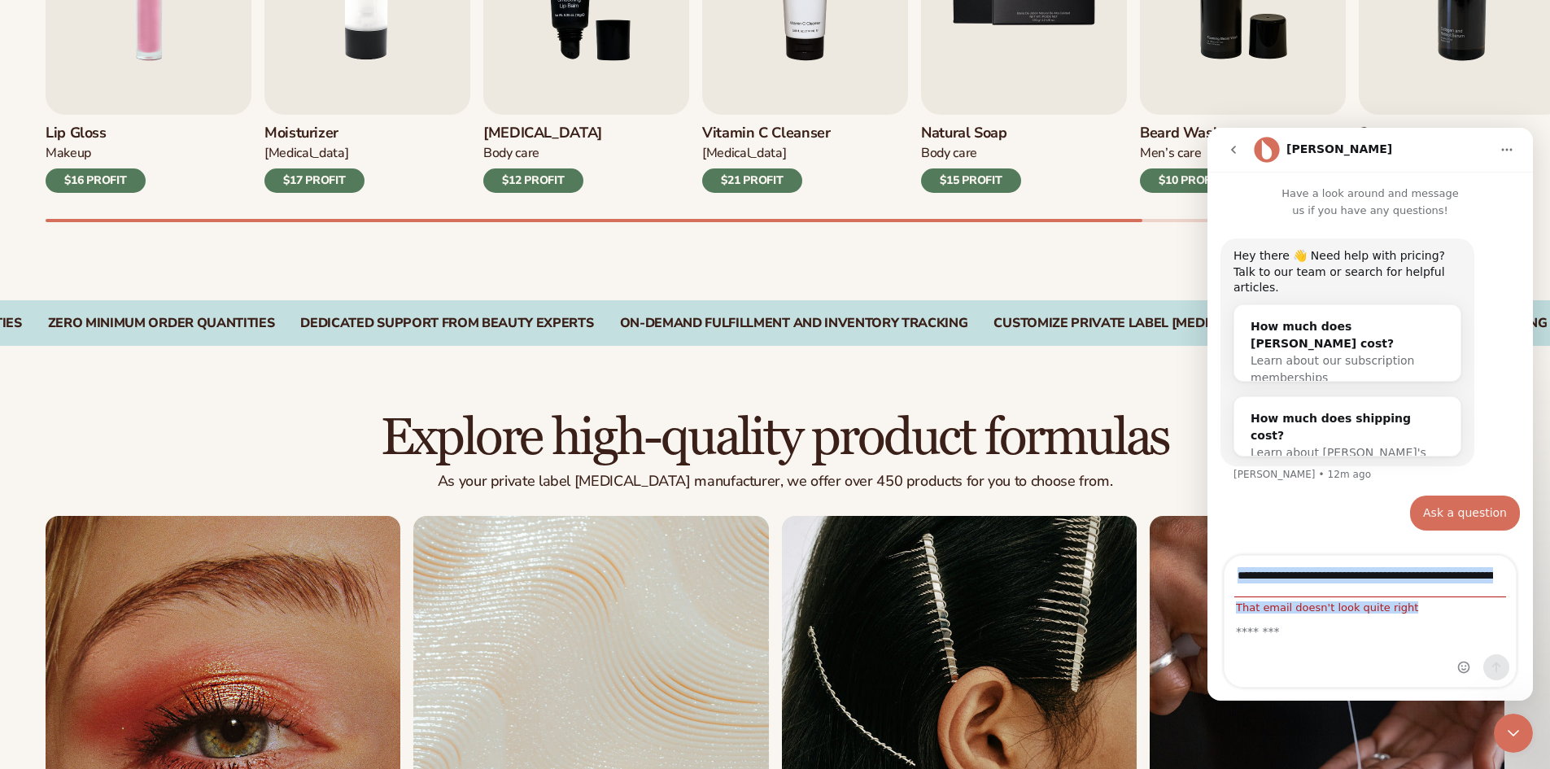
drag, startPoint x: 1408, startPoint y: 625, endPoint x: 1454, endPoint y: 598, distance: 53.6
click at [1408, 625] on textarea "Message…" at bounding box center [1369, 627] width 291 height 28
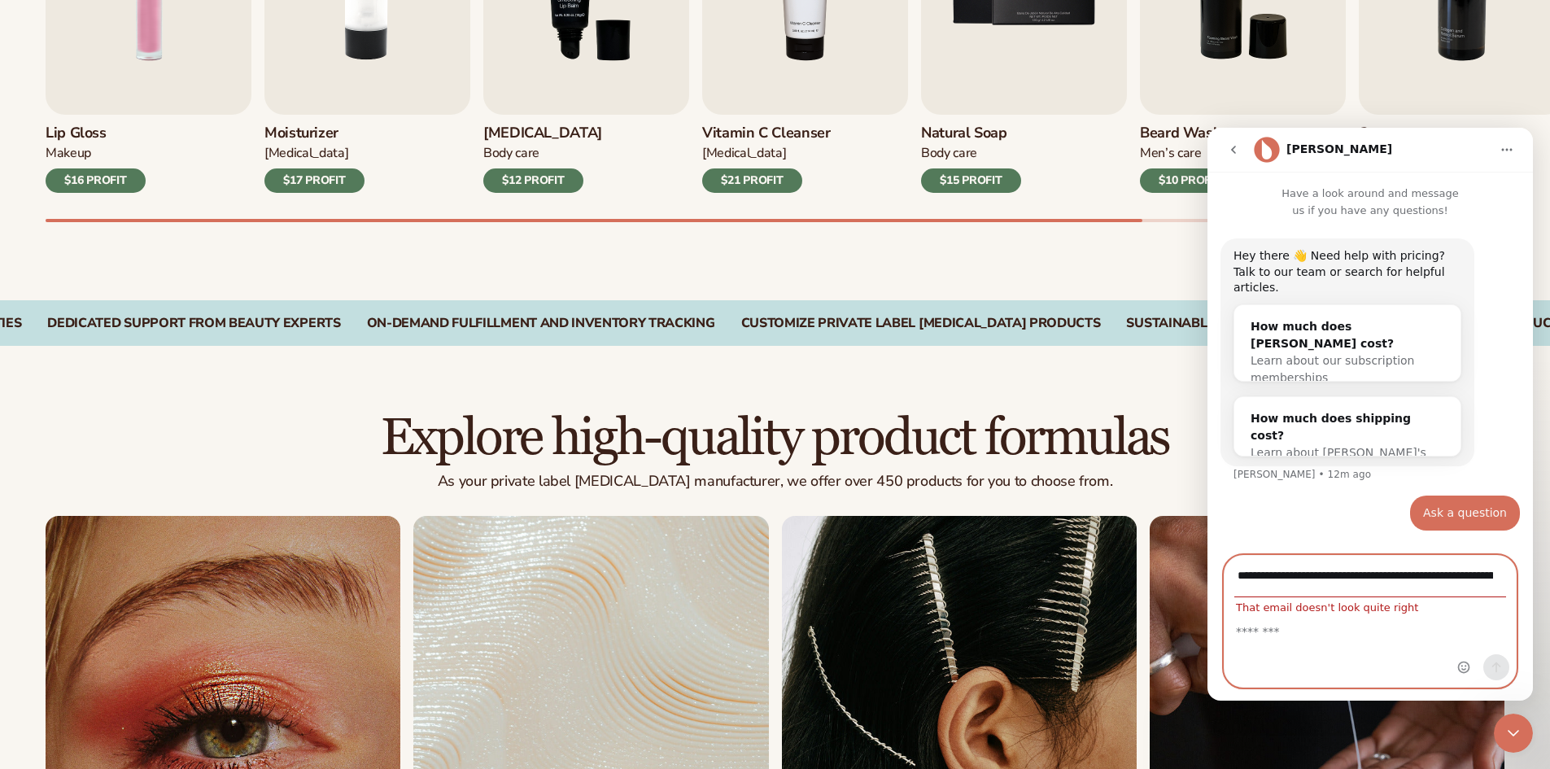
scroll to position [0, 351]
drag, startPoint x: 1237, startPoint y: 571, endPoint x: 1560, endPoint y: 558, distance: 323.2
click html "**********"
type input "**********"
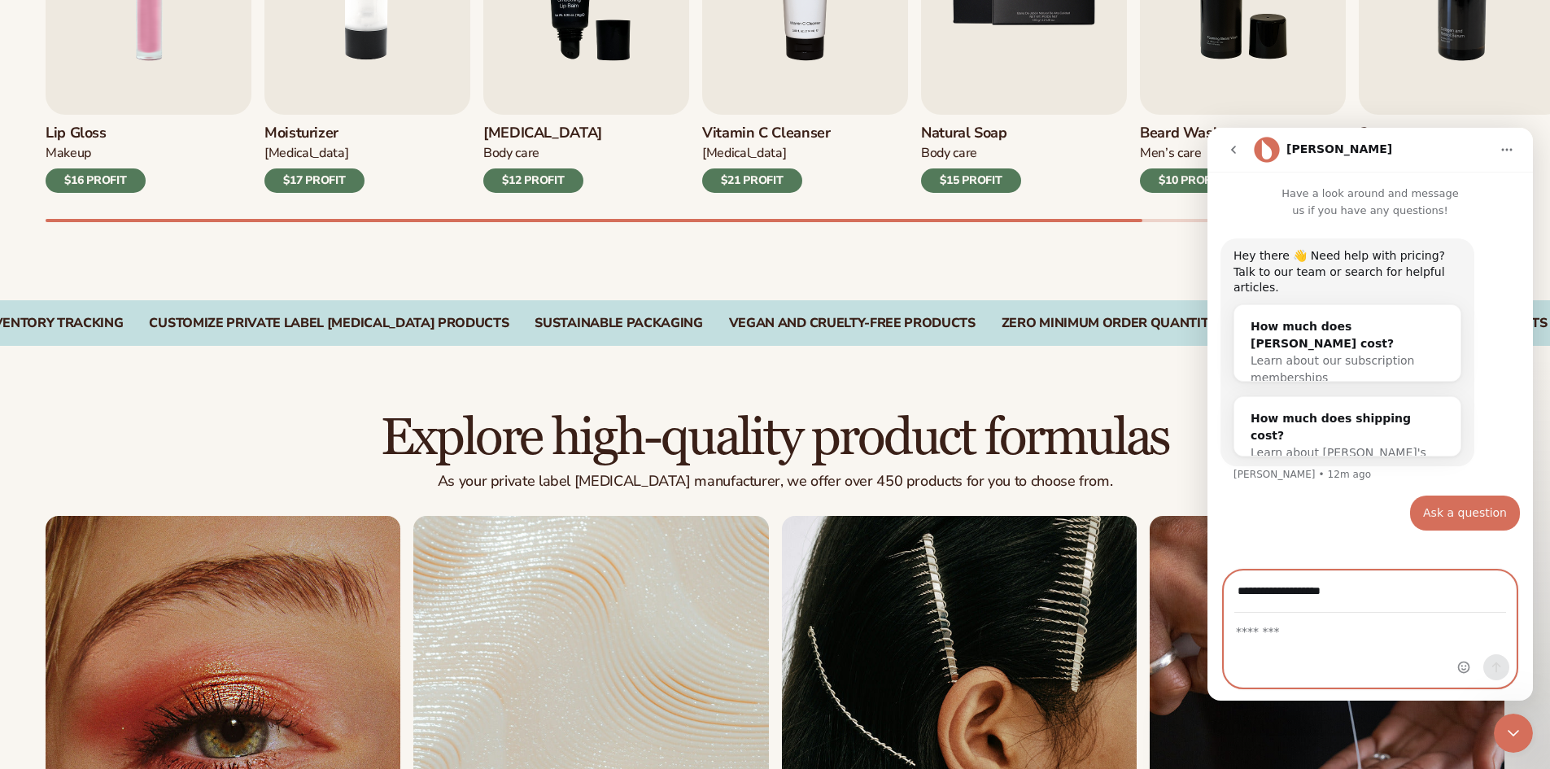
click at [1424, 617] on textarea "Message…" at bounding box center [1369, 627] width 291 height 28
